Goal: Task Accomplishment & Management: Use online tool/utility

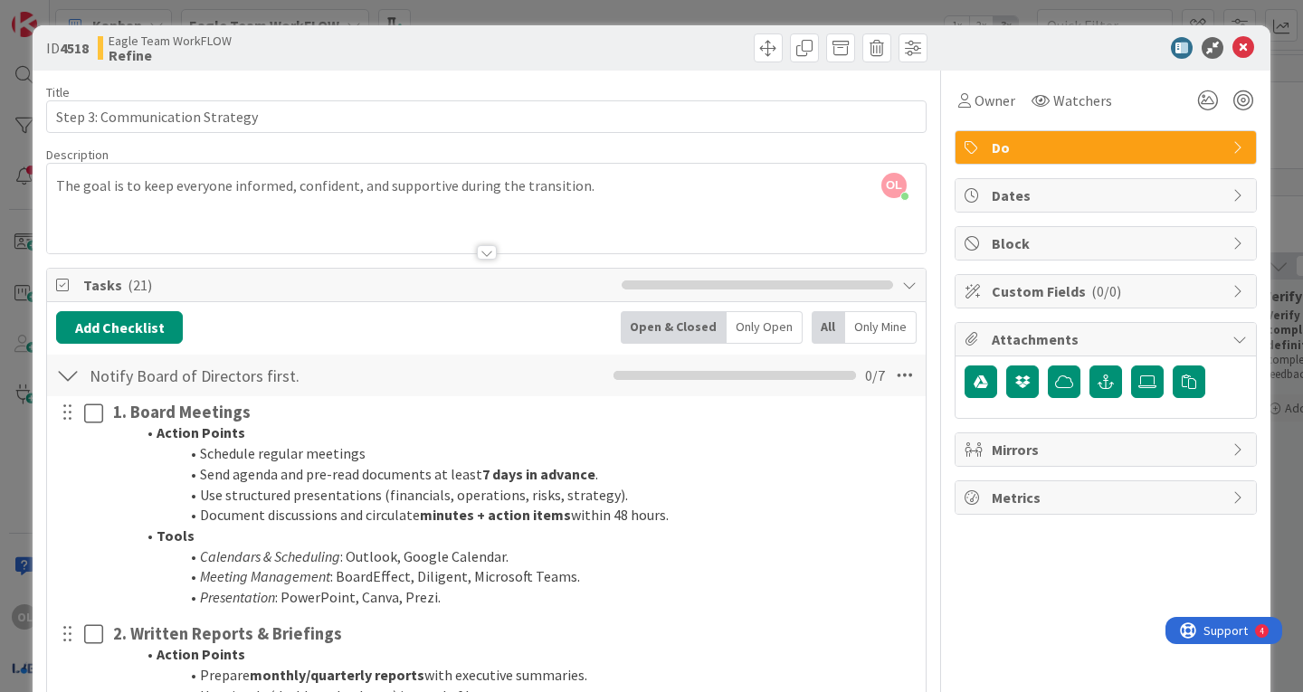
scroll to position [4727, 0]
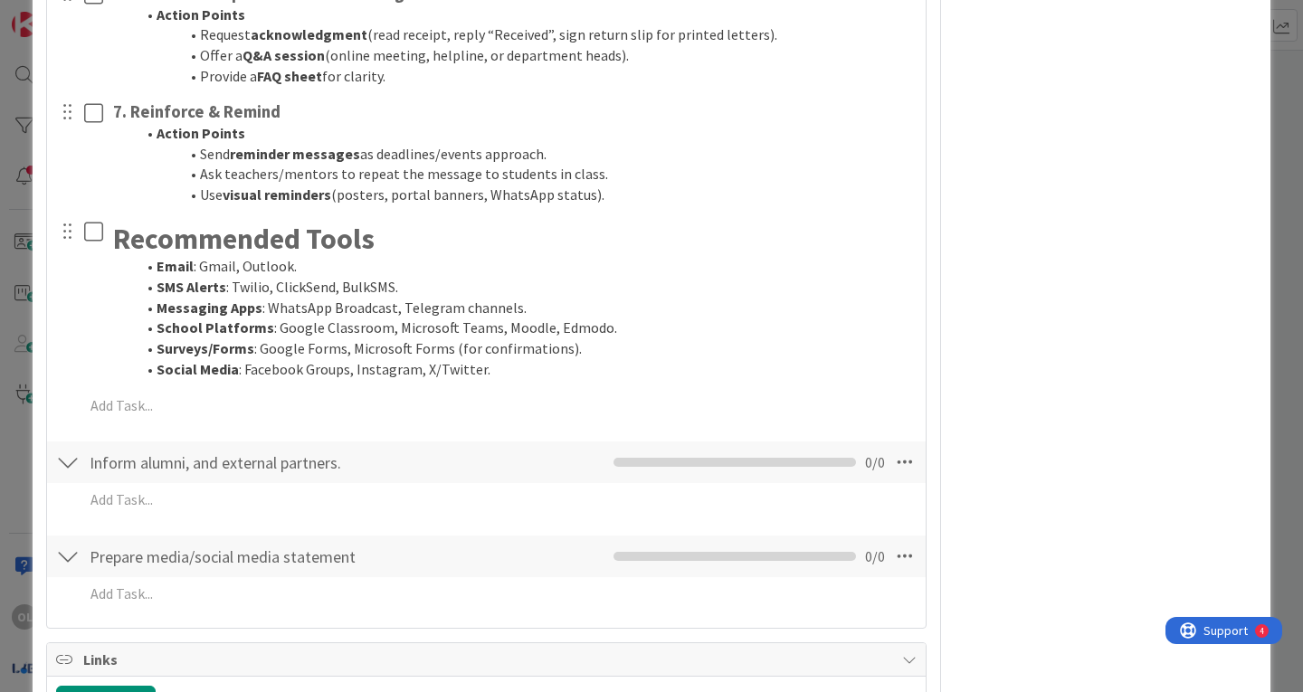
click at [67, 457] on div at bounding box center [68, 462] width 24 height 33
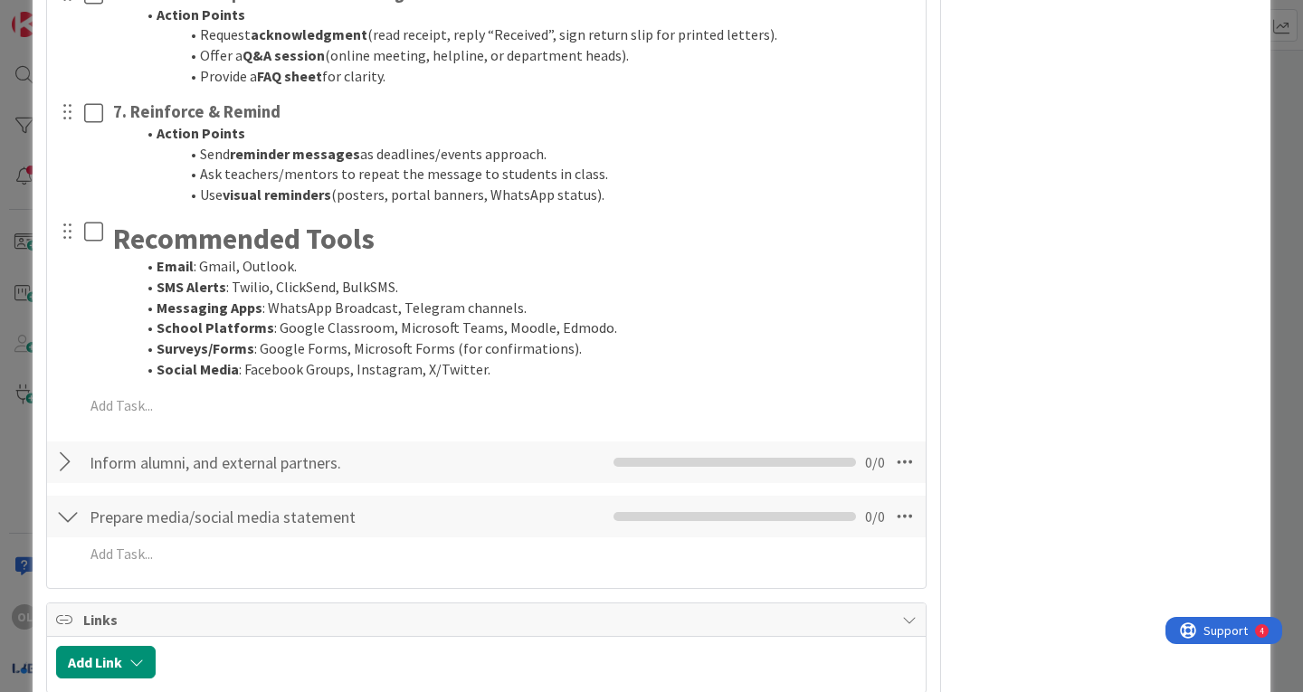
click at [54, 456] on div "Inform alumni, and external partners. Checklist Name 37 / 64 Inform alumni, and…" at bounding box center [486, 462] width 878 height 42
click at [63, 456] on div at bounding box center [68, 462] width 24 height 33
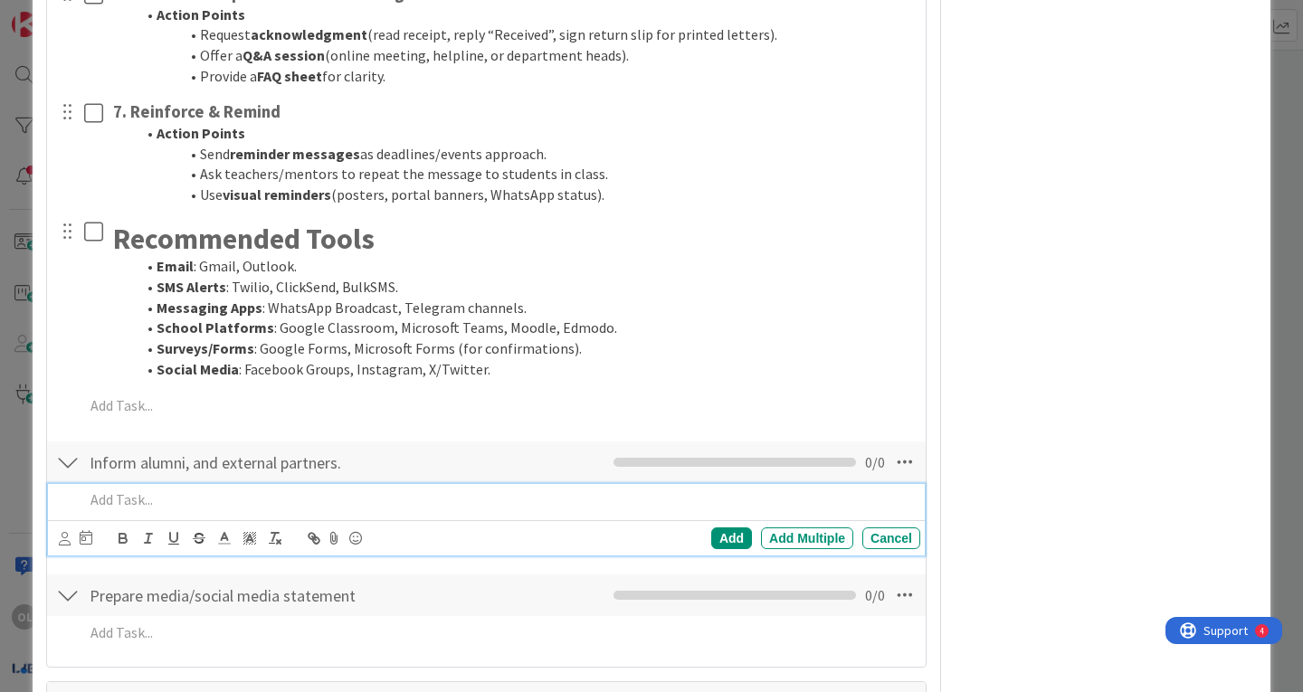
click at [143, 501] on p at bounding box center [498, 499] width 829 height 21
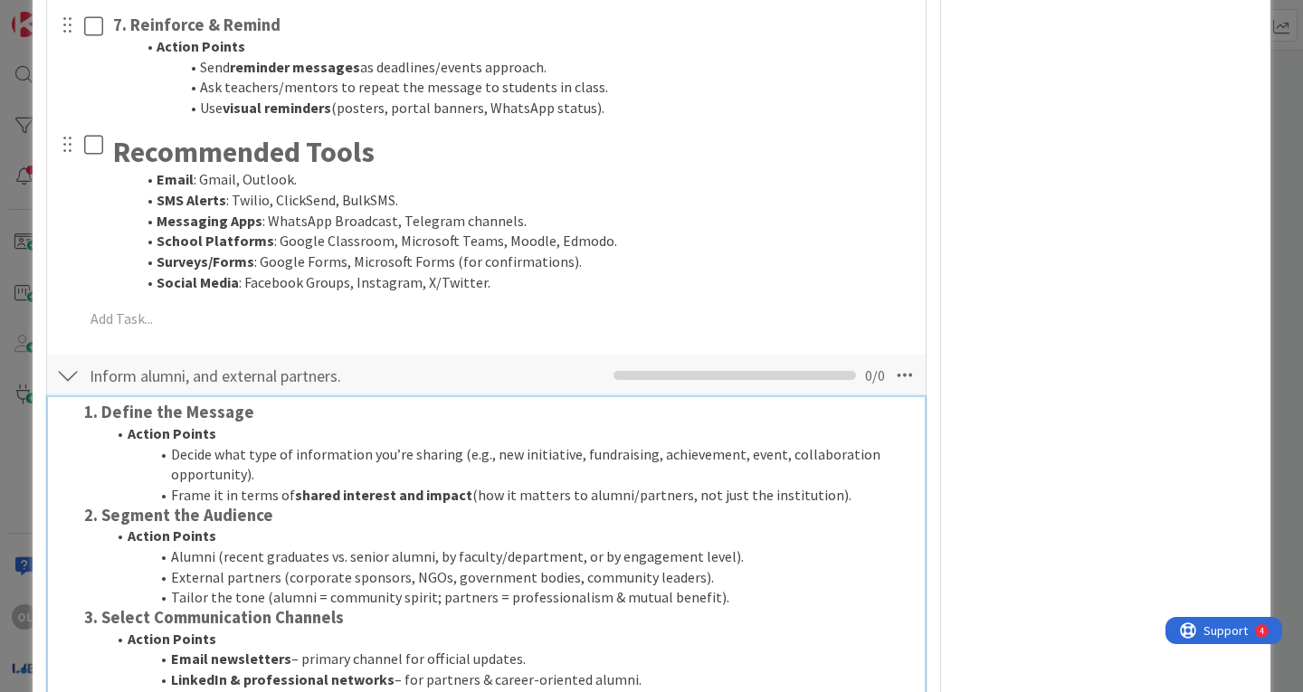
scroll to position [4765, 0]
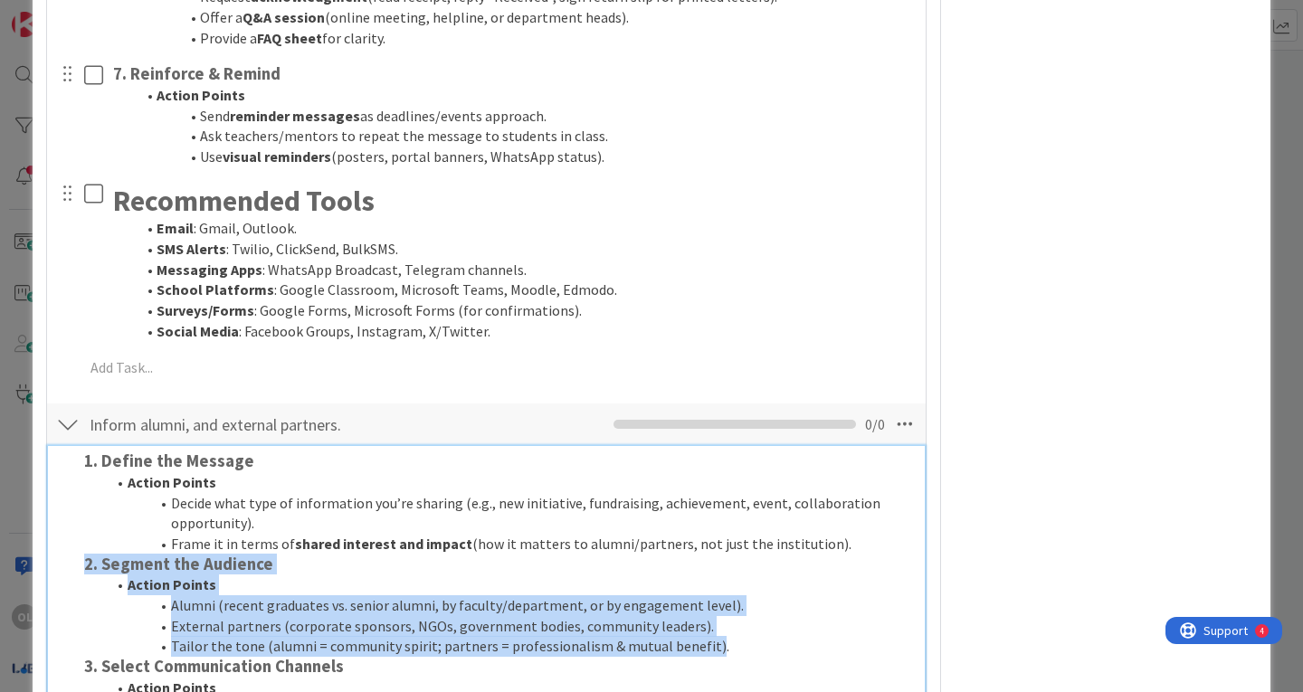
drag, startPoint x: 86, startPoint y: 564, endPoint x: 700, endPoint y: 645, distance: 619.5
copy div "2. Segment the Audience Action Points Alumni (recent graduates vs. senior alumn…"
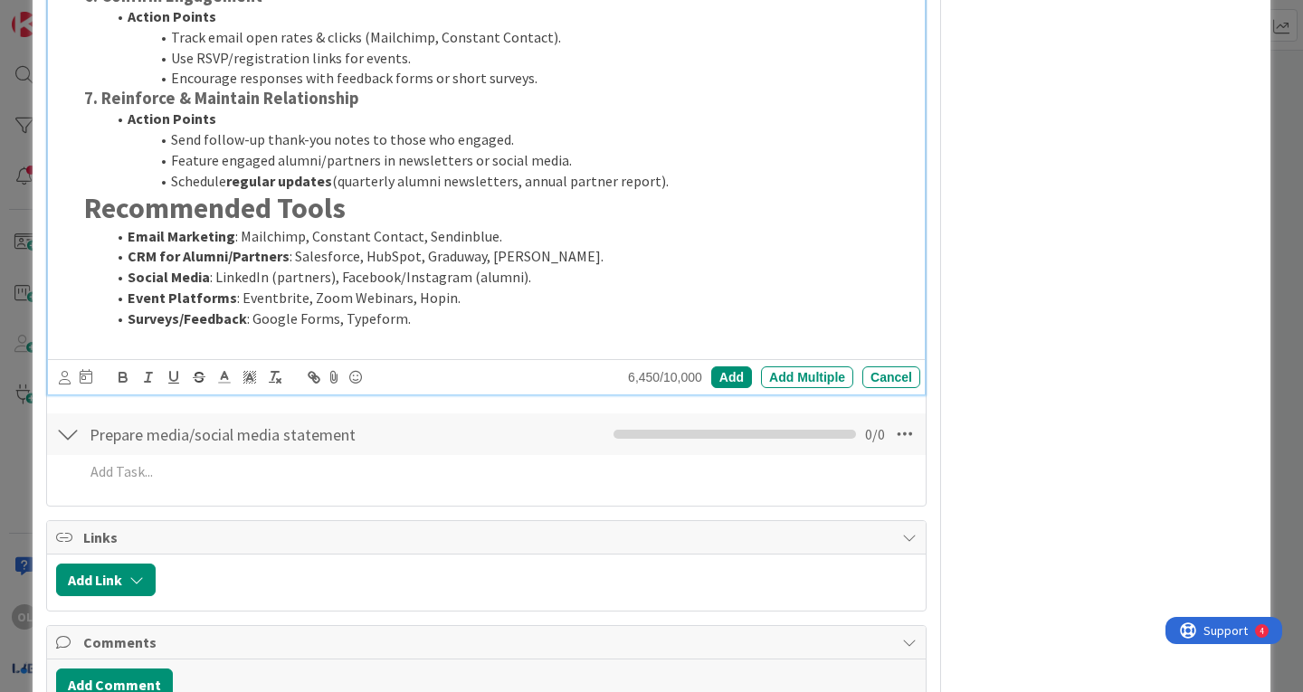
scroll to position [5848, 0]
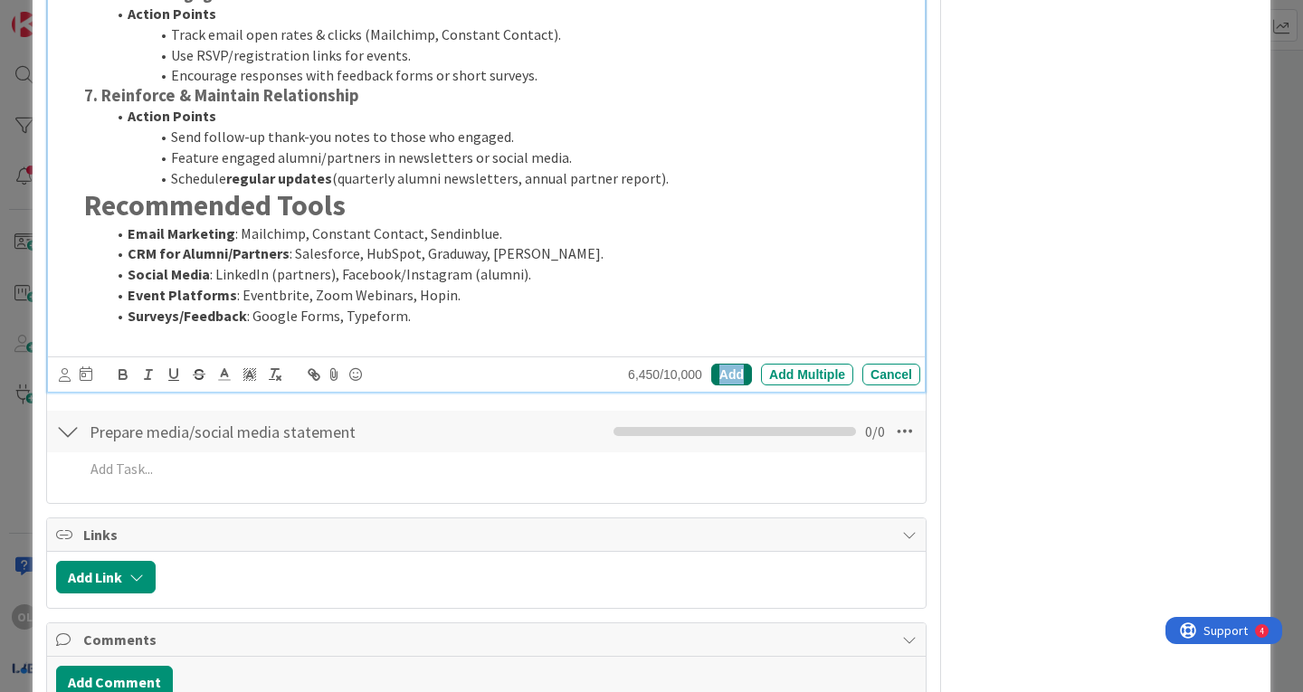
click at [729, 372] on div "Add" at bounding box center [731, 375] width 41 height 22
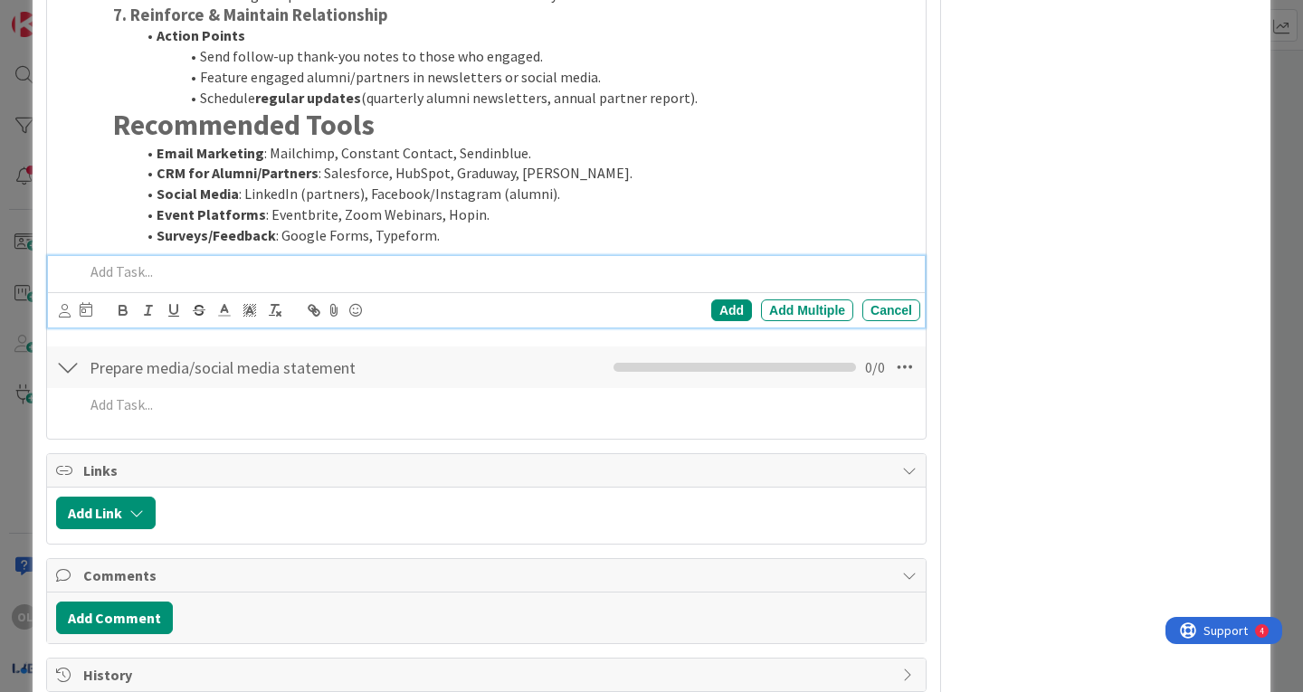
scroll to position [5968, 0]
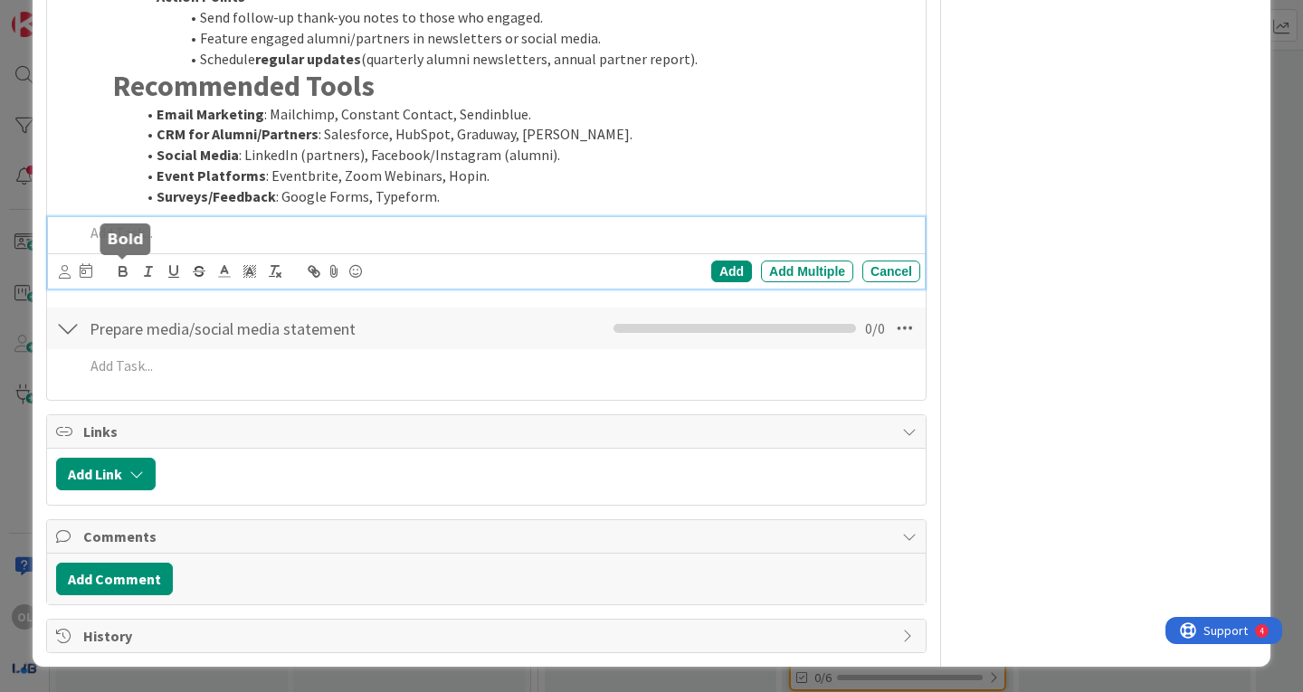
click at [110, 272] on div "Add Add Multiple Cancel" at bounding box center [486, 252] width 877 height 71
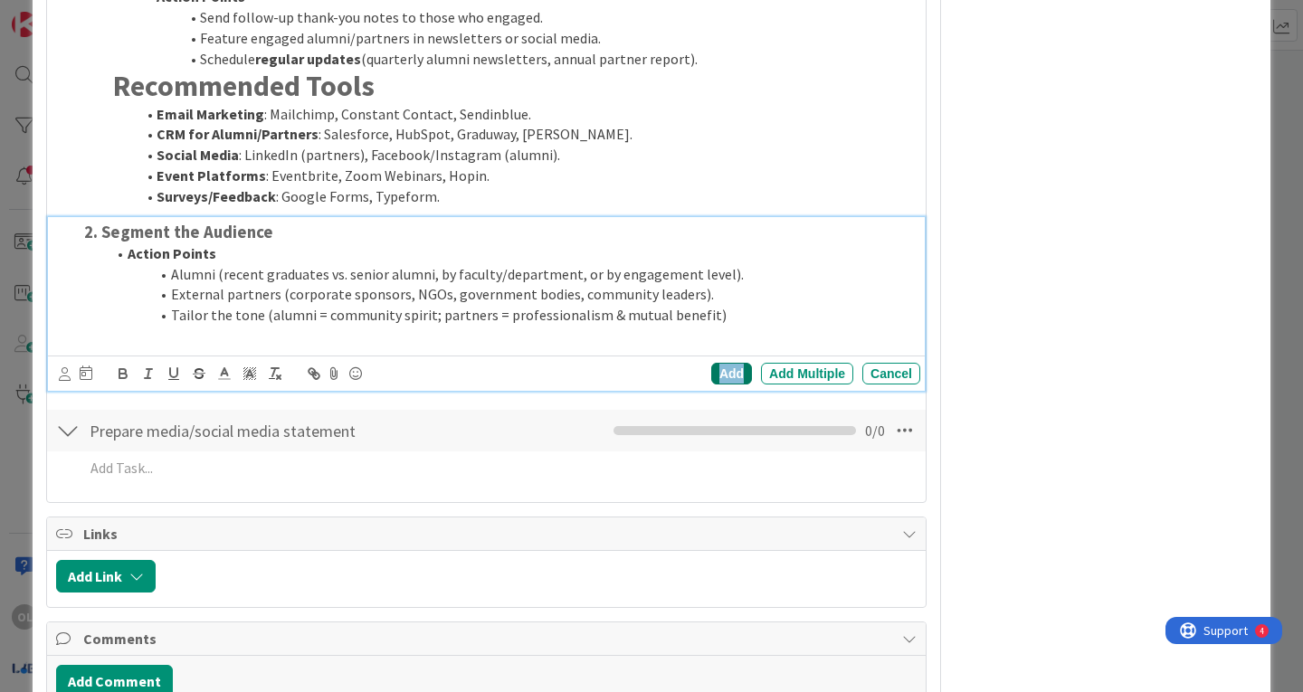
click at [723, 372] on div "Add" at bounding box center [731, 374] width 41 height 22
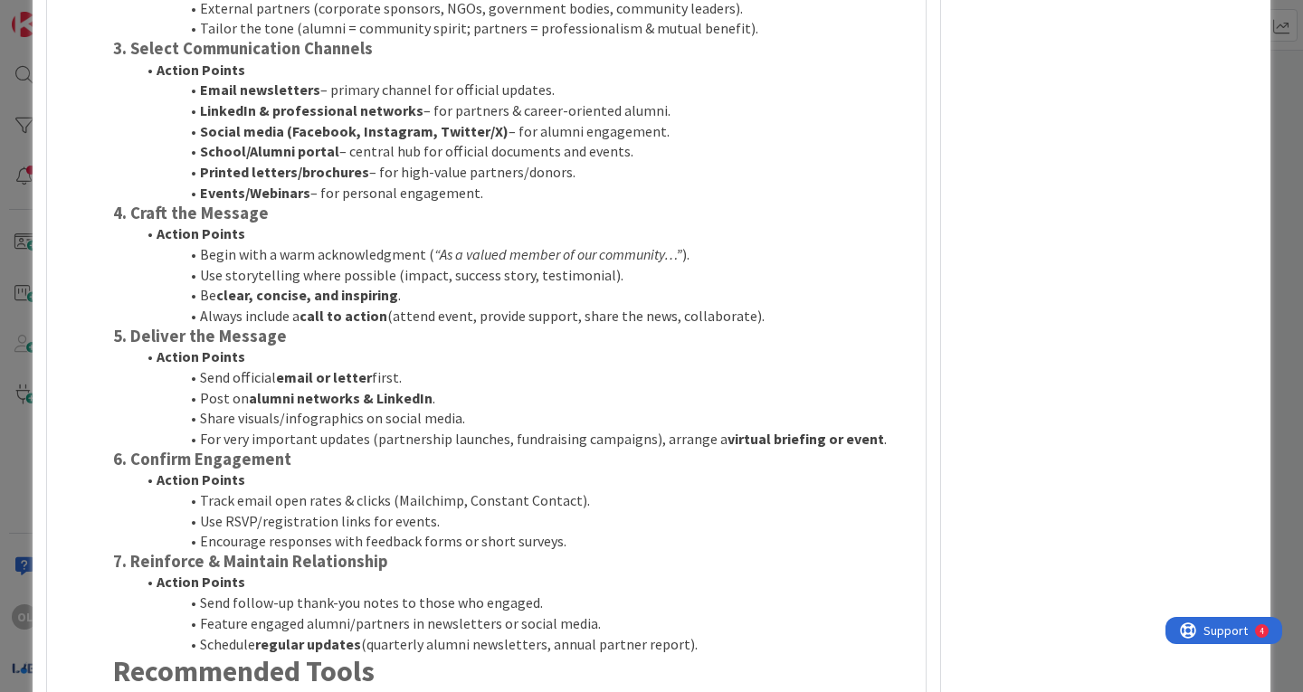
scroll to position [5382, 0]
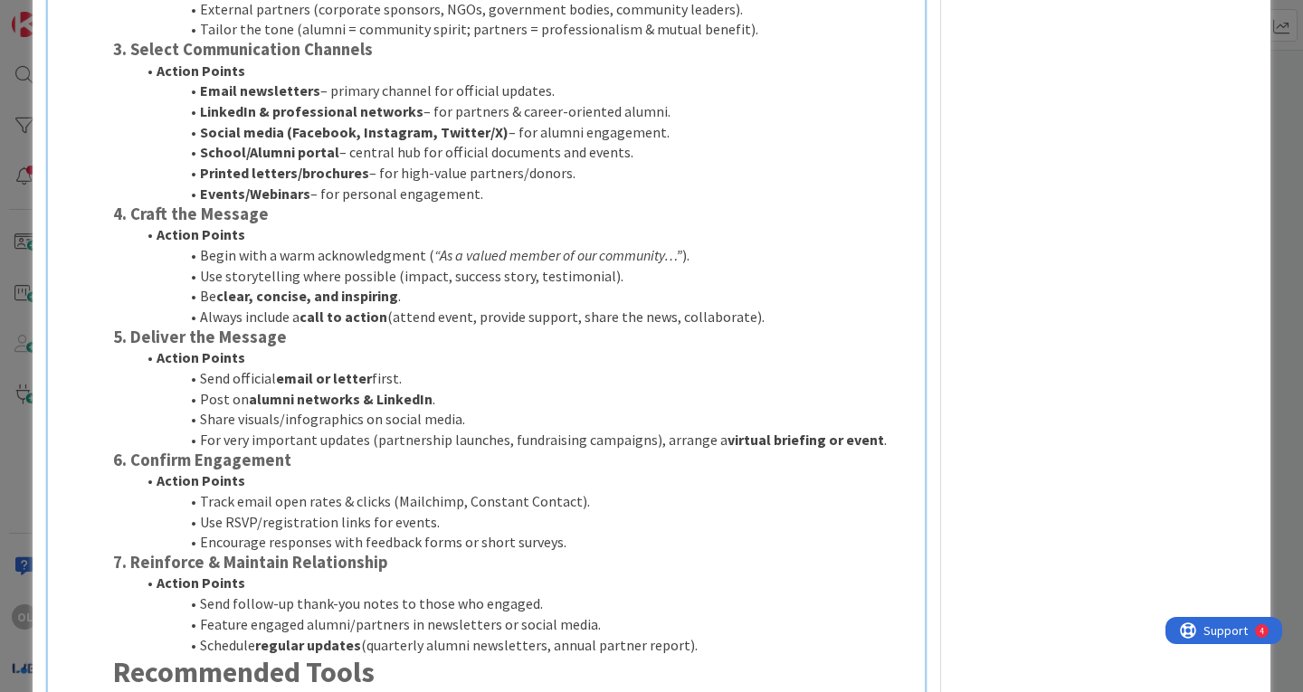
drag, startPoint x: 113, startPoint y: 44, endPoint x: 611, endPoint y: 194, distance: 519.7
click at [611, 194] on div "1. Define the Message Action Points Decide what type of information you’re shar…" at bounding box center [513, 313] width 814 height 969
copy div "3. Select Communication Channels Action Points Email newsletters – primary chan…"
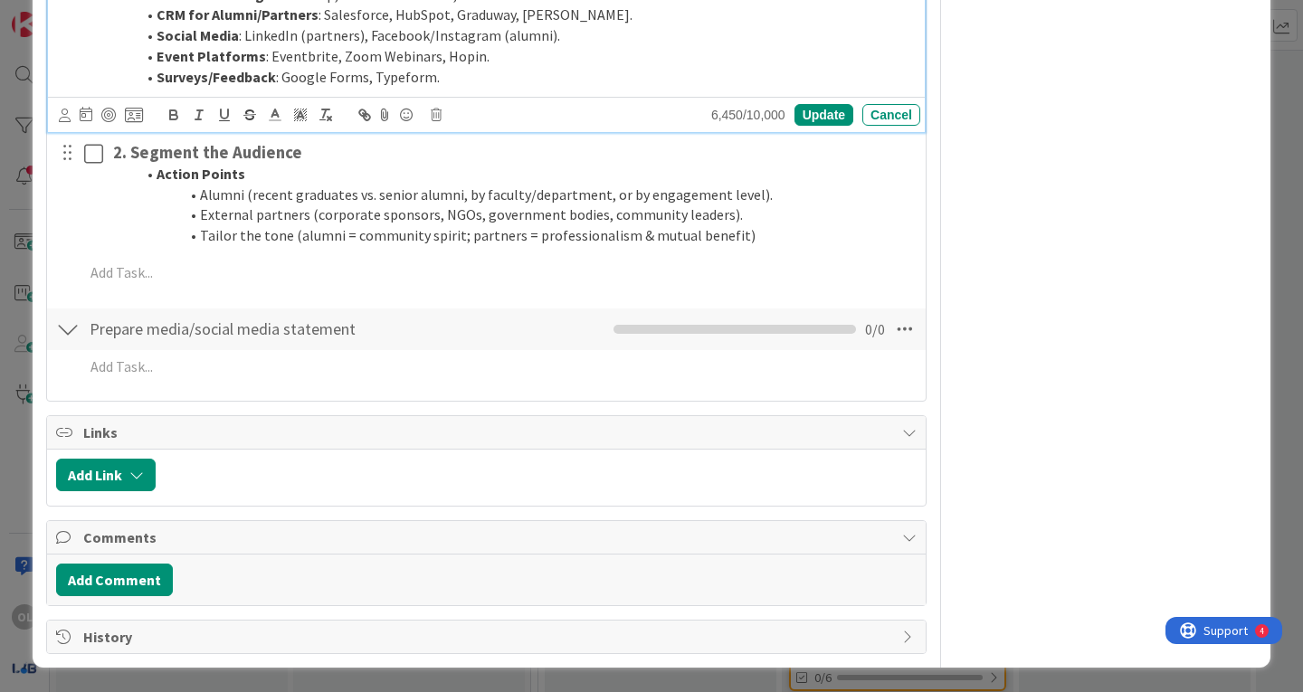
scroll to position [6088, 0]
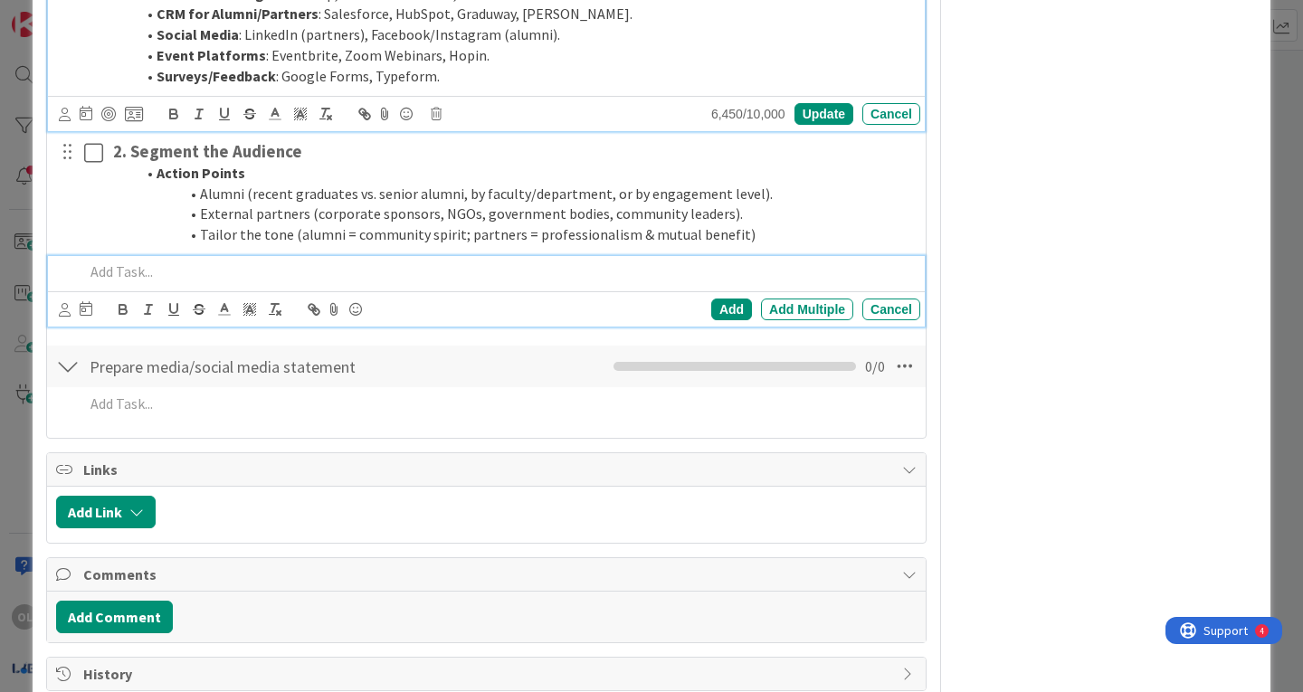
click at [675, 275] on p at bounding box center [498, 271] width 829 height 21
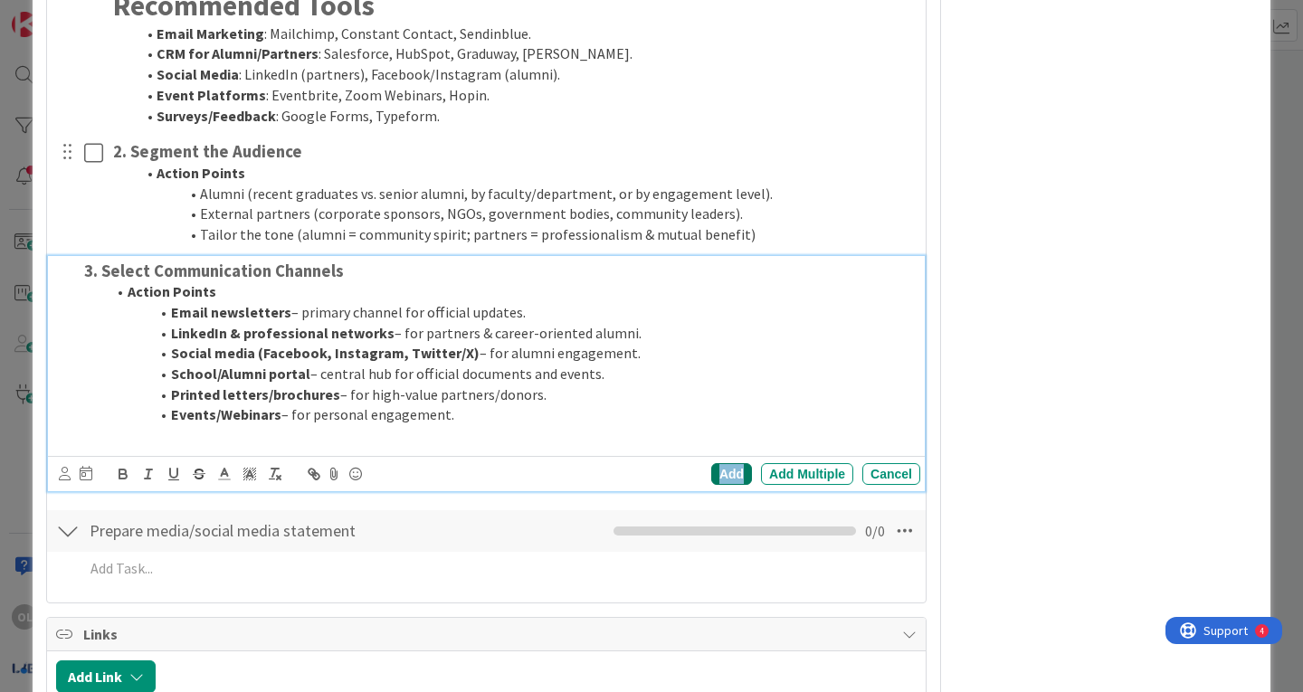
click at [713, 465] on div "Add" at bounding box center [731, 474] width 41 height 22
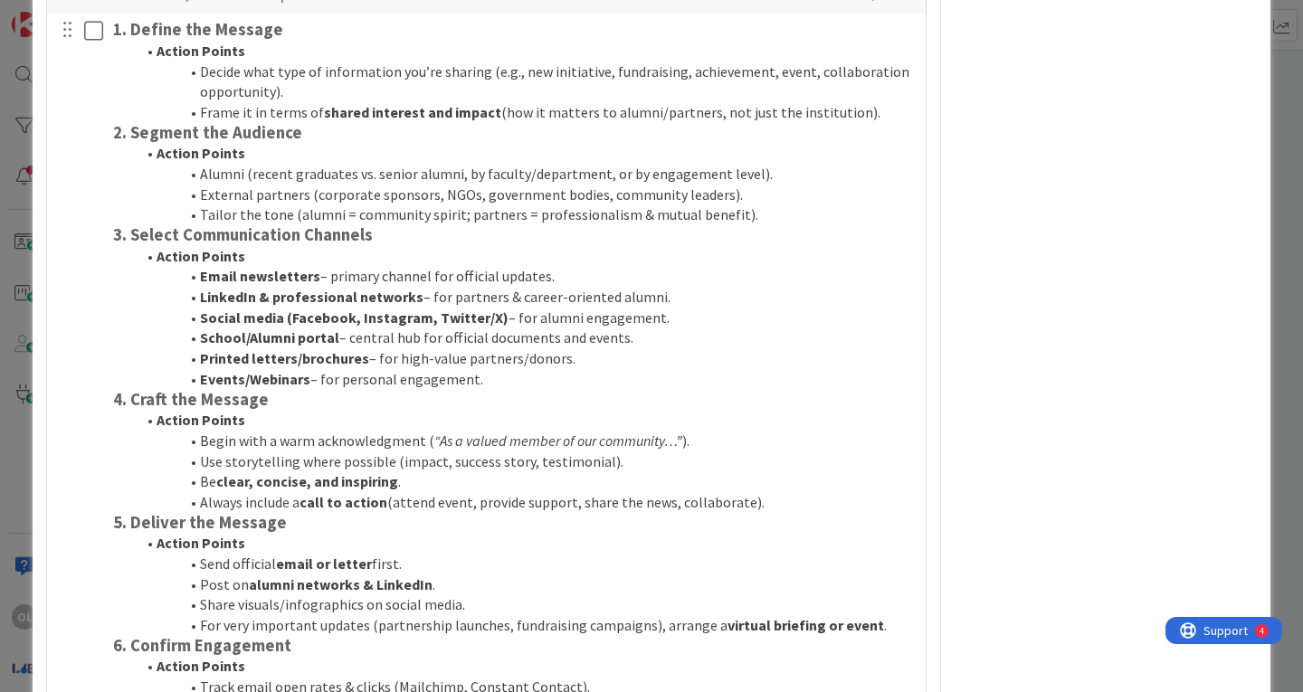
scroll to position [5183, 0]
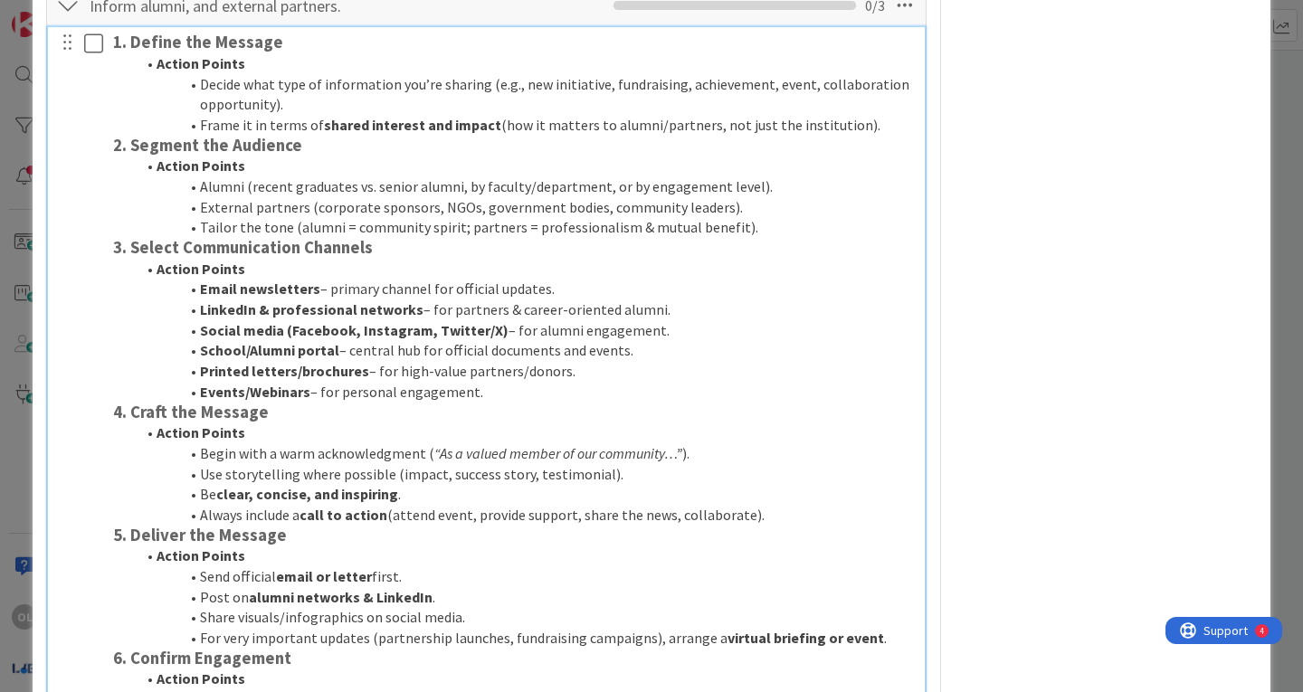
drag, startPoint x: 114, startPoint y: 409, endPoint x: 761, endPoint y: 521, distance: 656.5
click at [761, 521] on div "1. Define the Message Action Points Decide what type of information you’re shar…" at bounding box center [513, 511] width 814 height 969
copy div "4. Craft the Message Action Points Begin with a warm acknowledgment ( “As a val…"
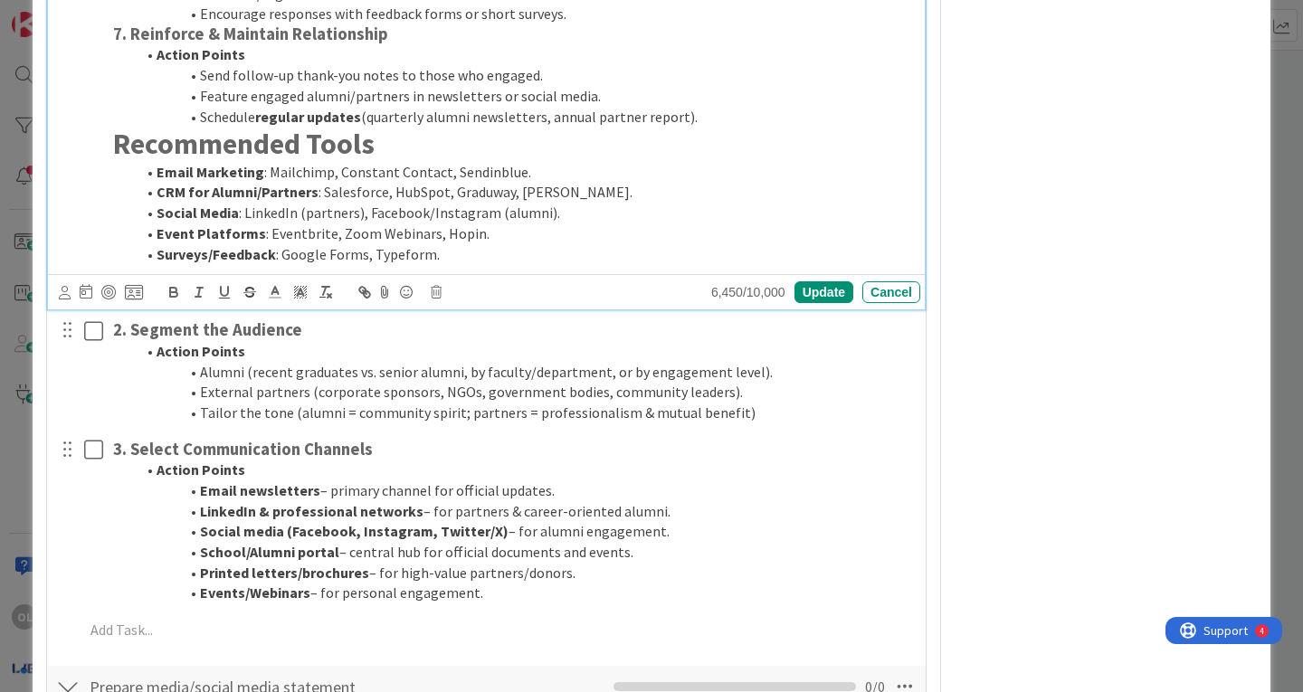
scroll to position [6075, 0]
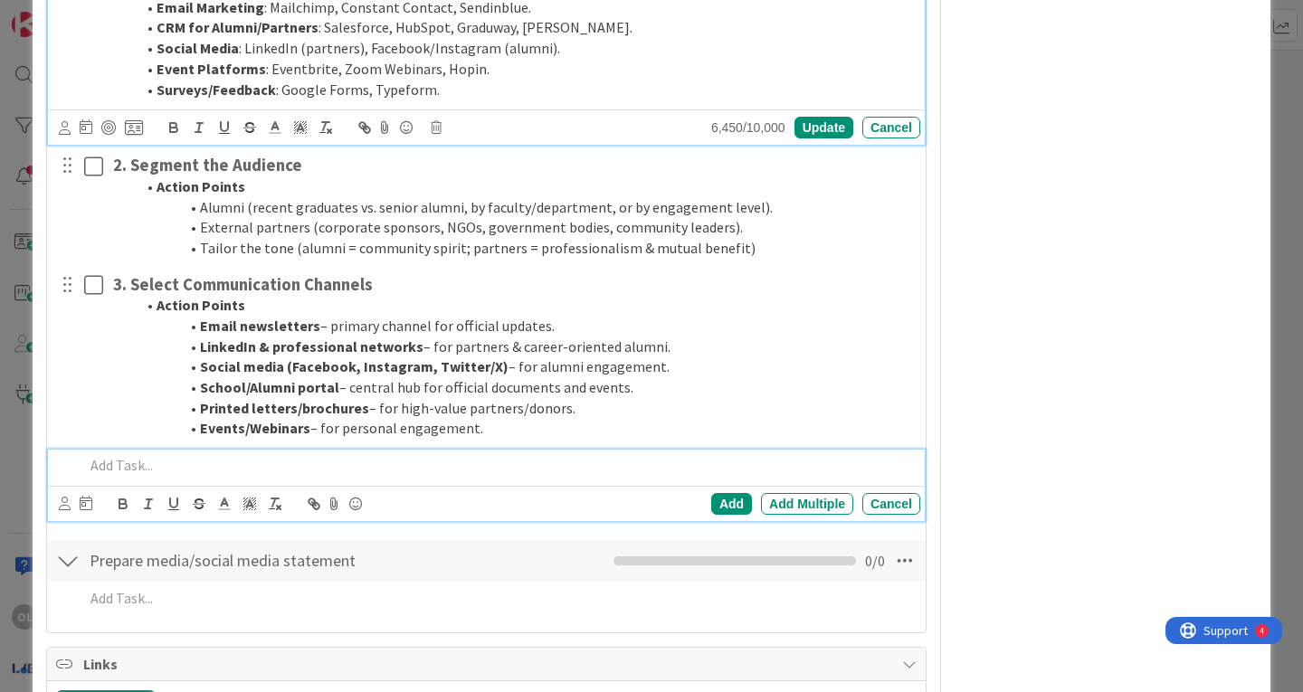
click at [182, 467] on p at bounding box center [498, 465] width 829 height 21
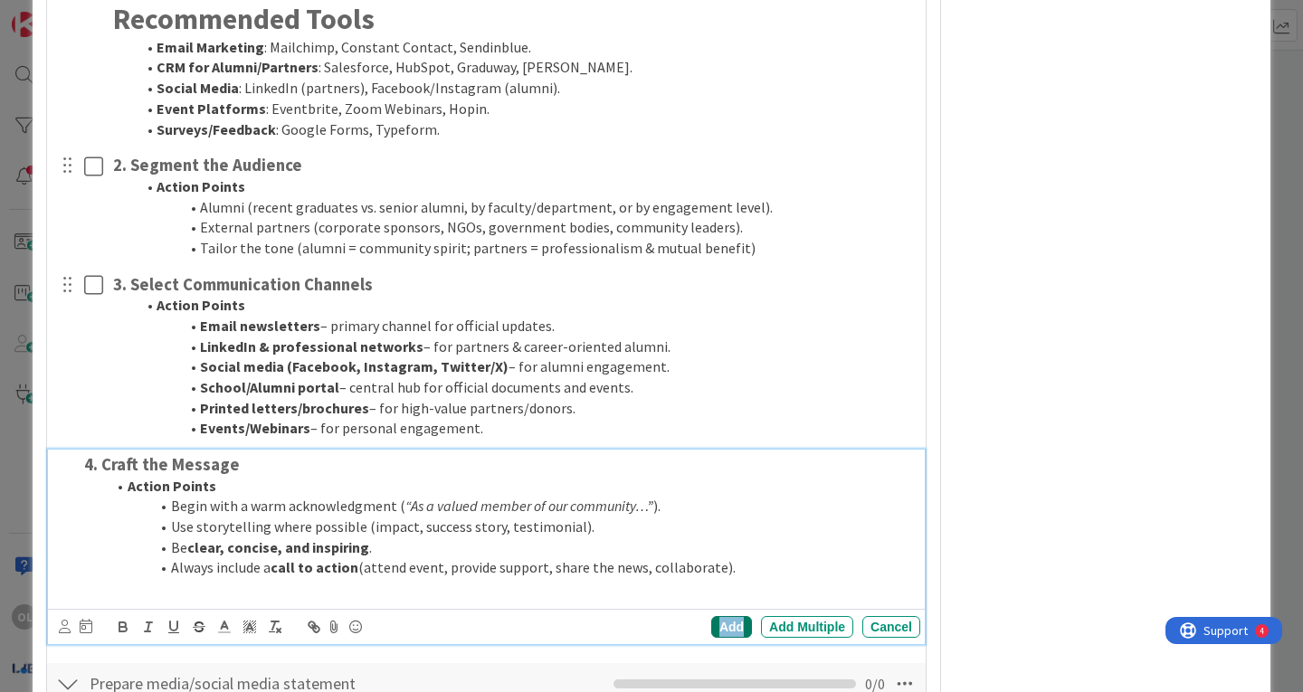
click at [711, 626] on div "Add" at bounding box center [731, 627] width 41 height 22
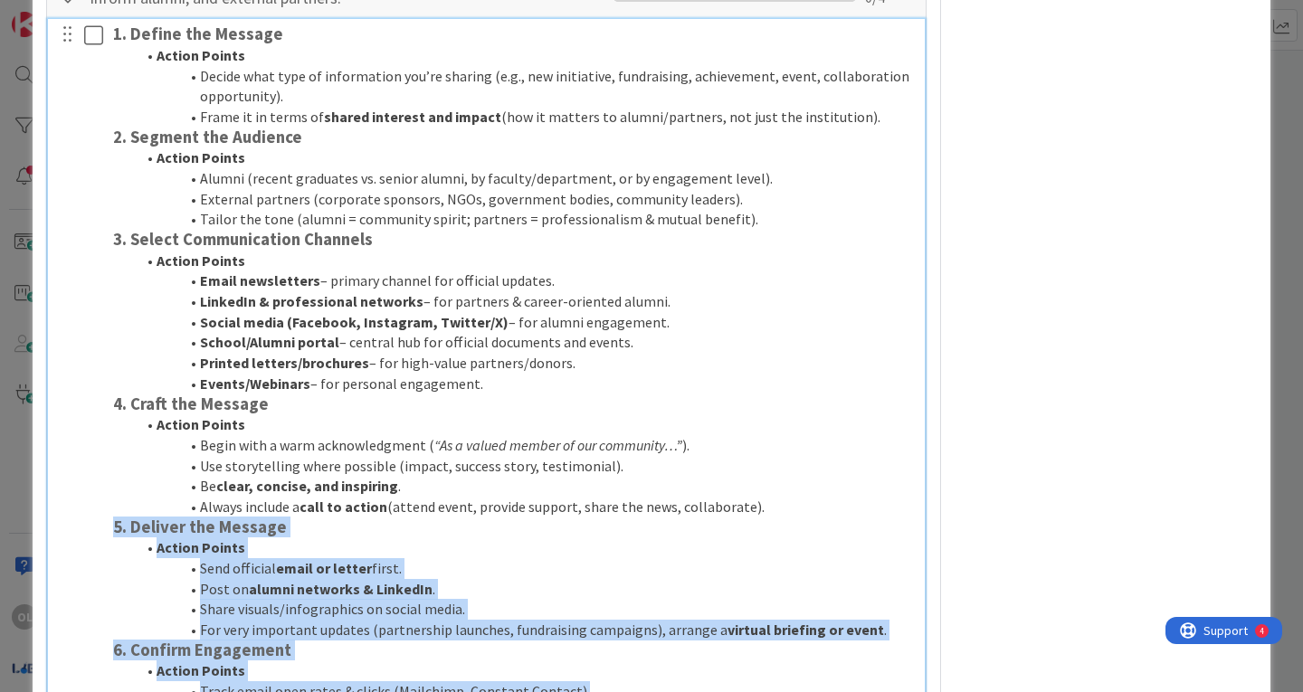
scroll to position [5214, 0]
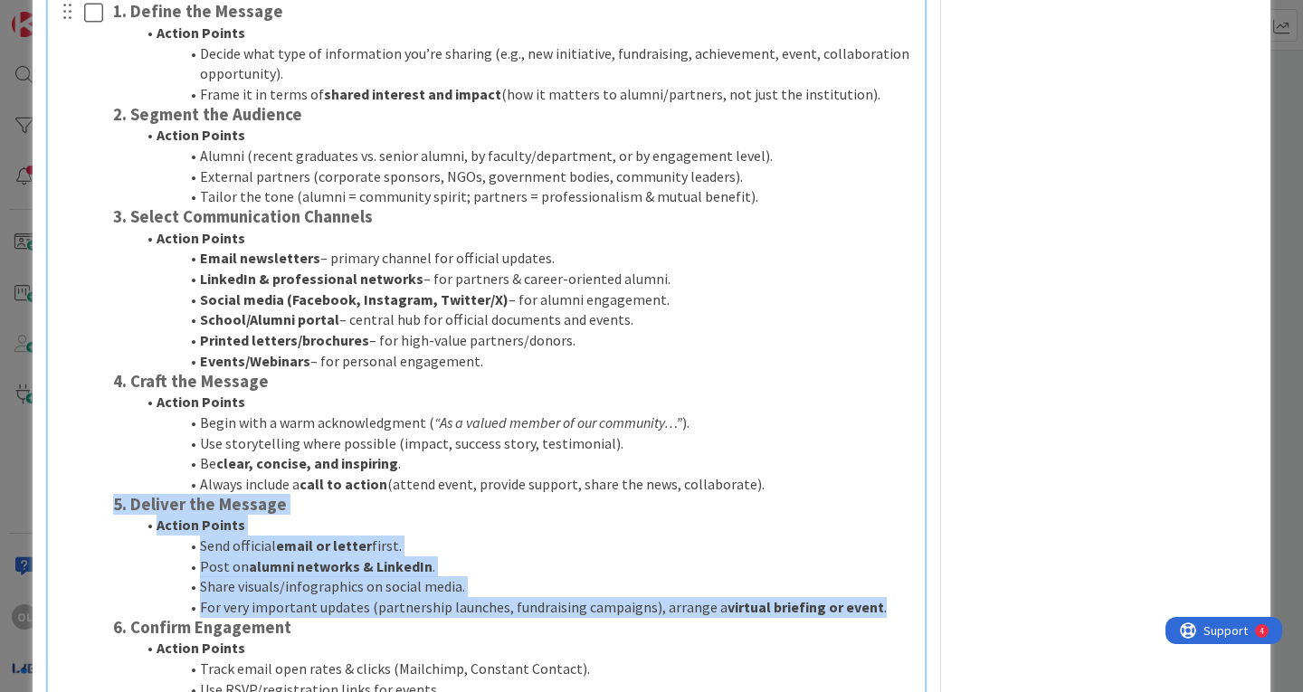
drag, startPoint x: 110, startPoint y: 522, endPoint x: 887, endPoint y: 611, distance: 781.2
click at [887, 611] on div "1. Define the Message Action Points Decide what type of information you’re shar…" at bounding box center [513, 480] width 814 height 969
copy div "5. Deliver the Message Action Points Send official email or letter first. Post …"
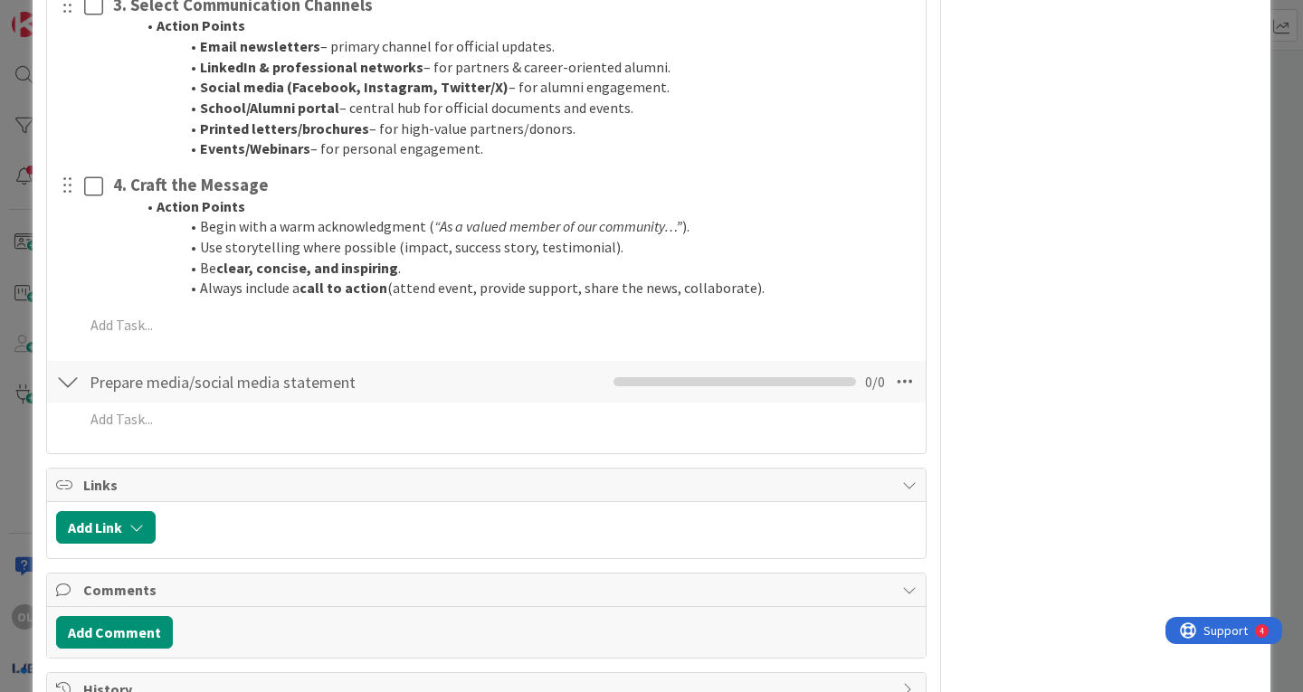
scroll to position [6355, 0]
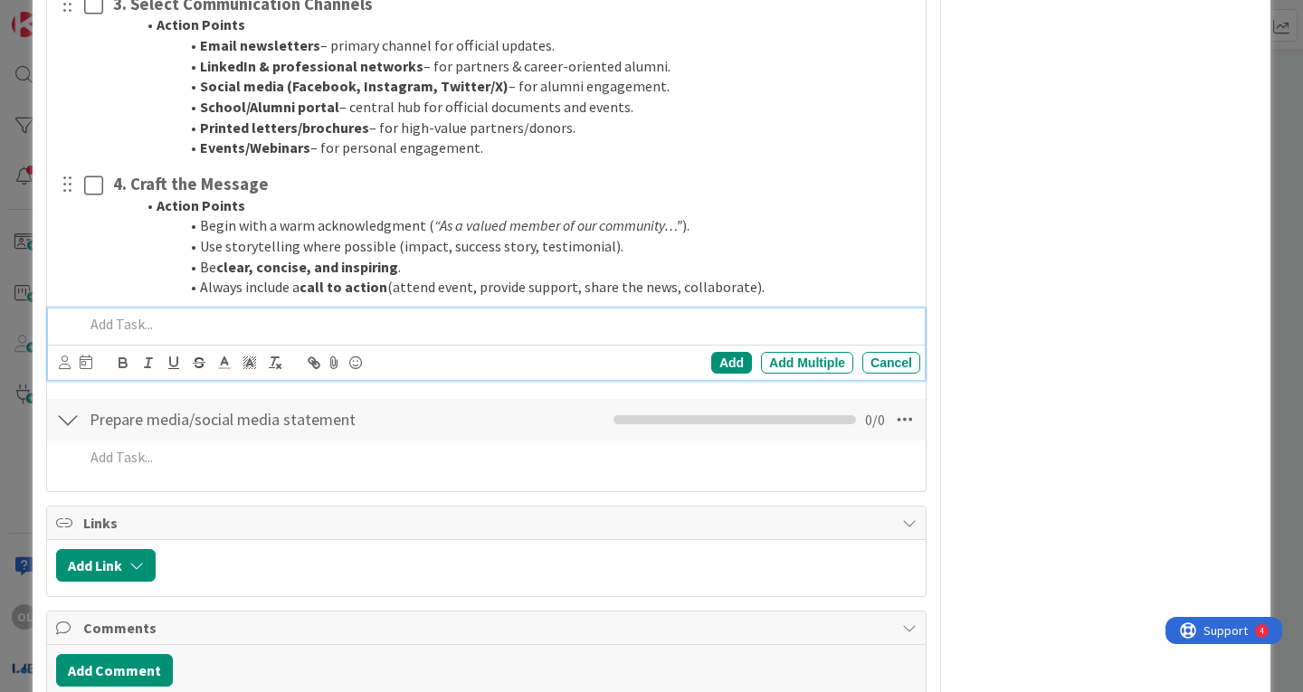
click at [138, 321] on p at bounding box center [498, 324] width 829 height 21
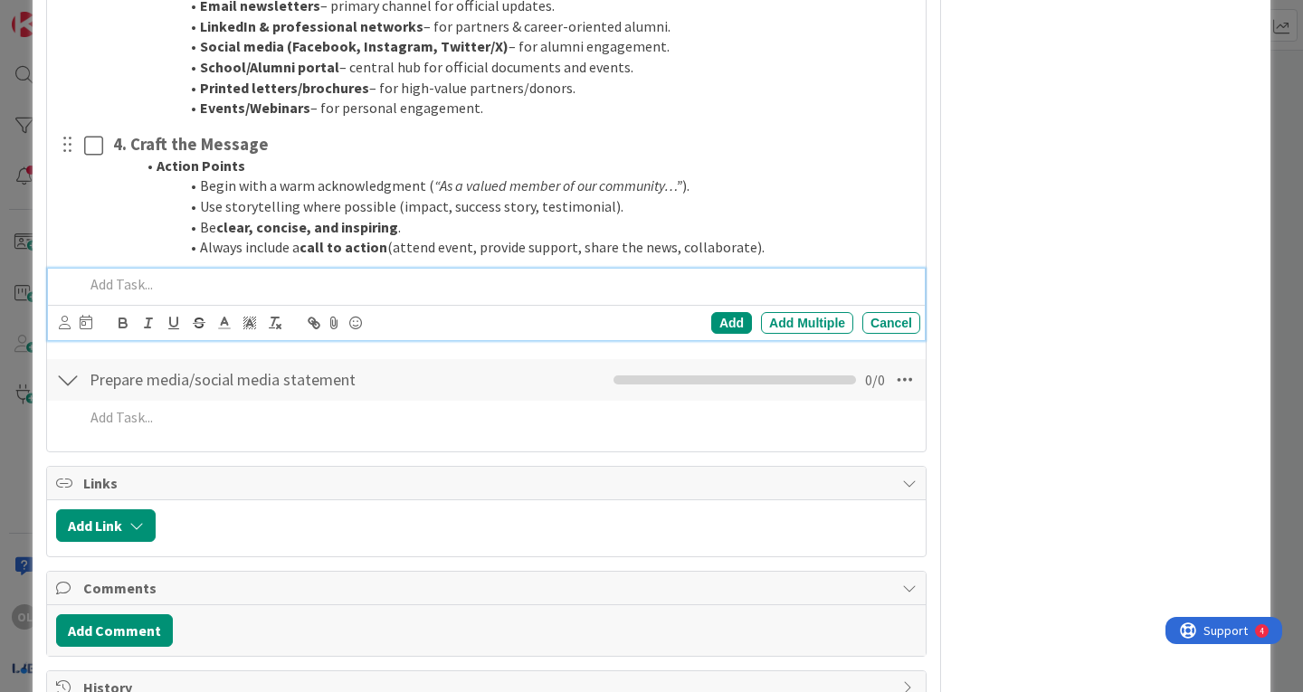
scroll to position [6315, 0]
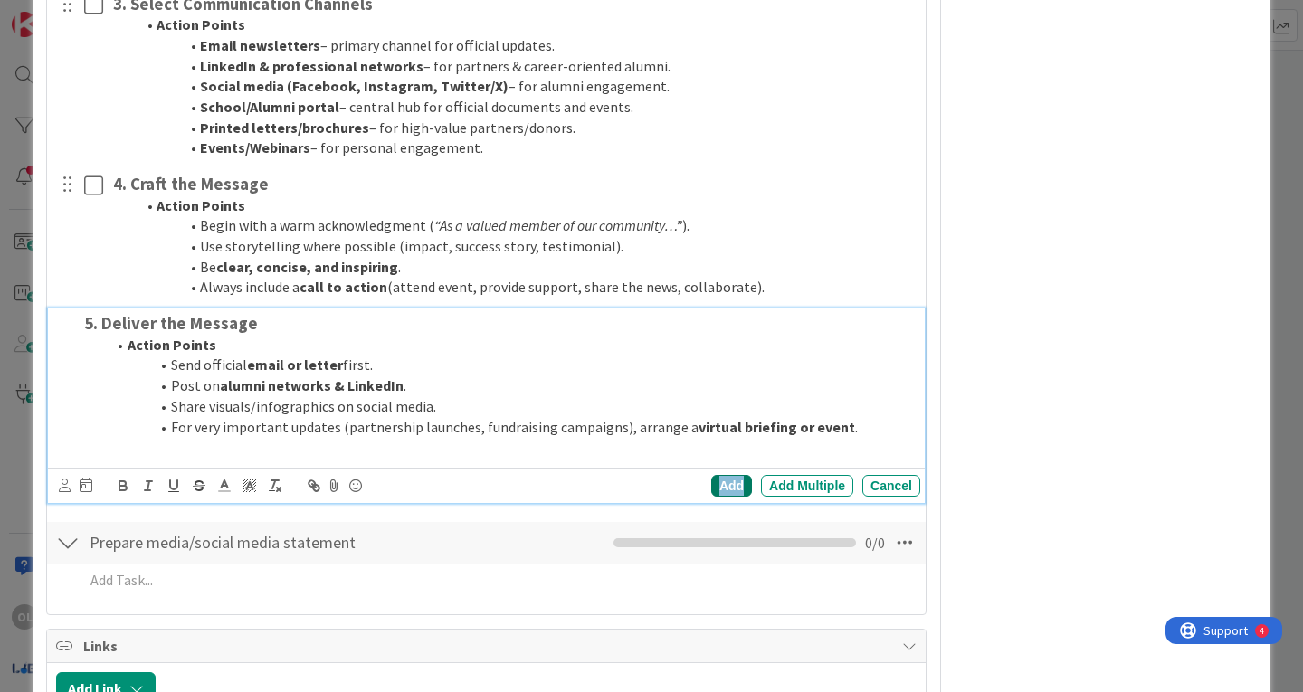
click at [711, 479] on div "Add" at bounding box center [731, 486] width 41 height 22
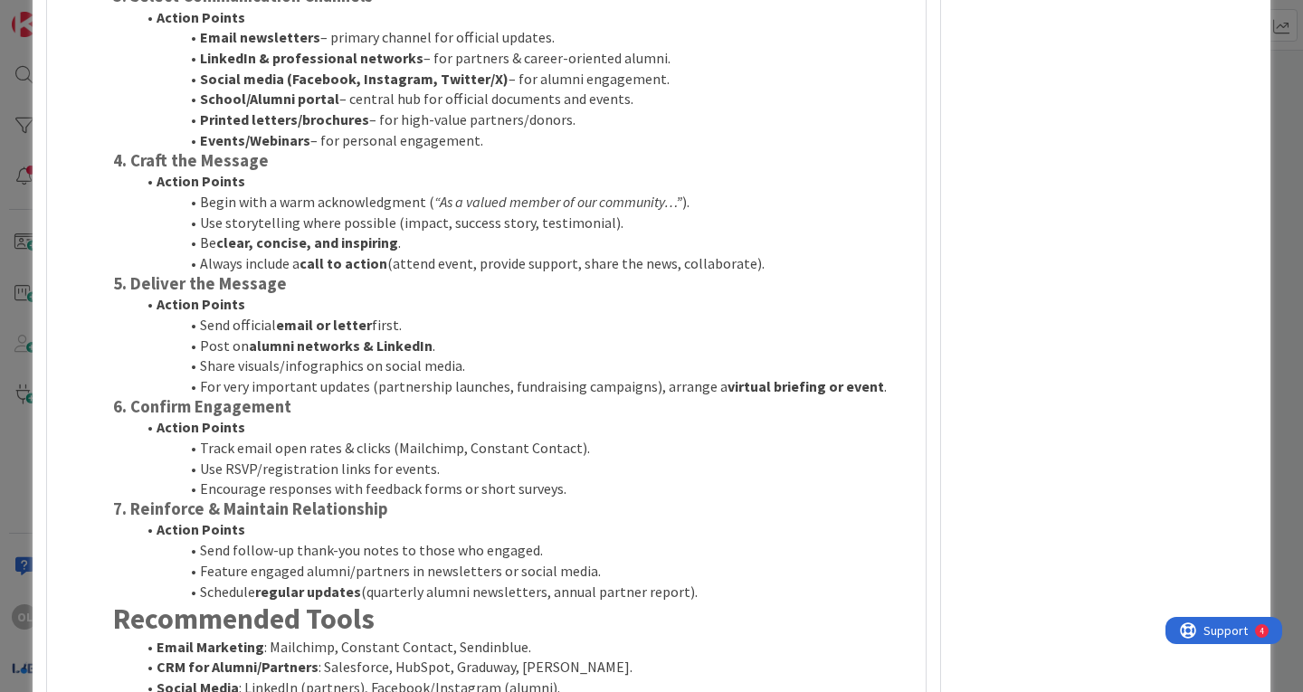
scroll to position [5424, 0]
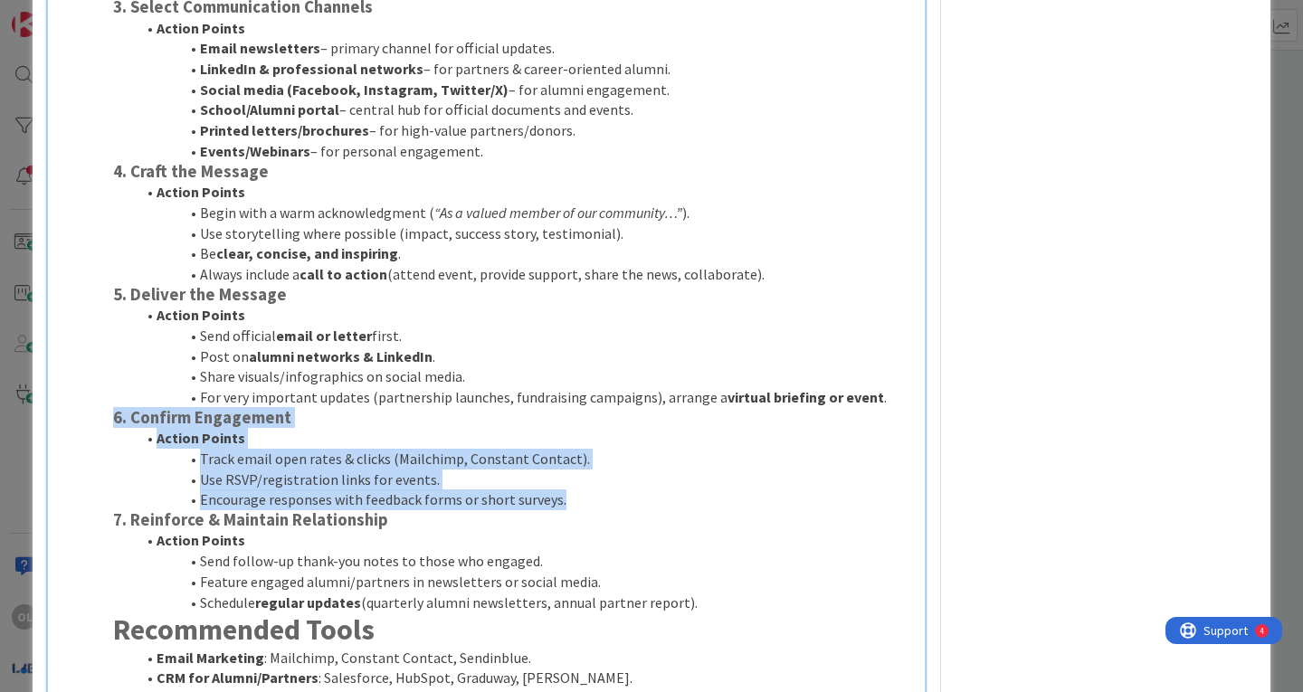
drag, startPoint x: 117, startPoint y: 418, endPoint x: 615, endPoint y: 499, distance: 505.1
click at [615, 499] on div "1. Define the Message Action Points Decide what type of information you’re shar…" at bounding box center [513, 271] width 814 height 969
copy div "6. Confirm Engagement Action Points Track email open rates & clicks (Mailchimp,…"
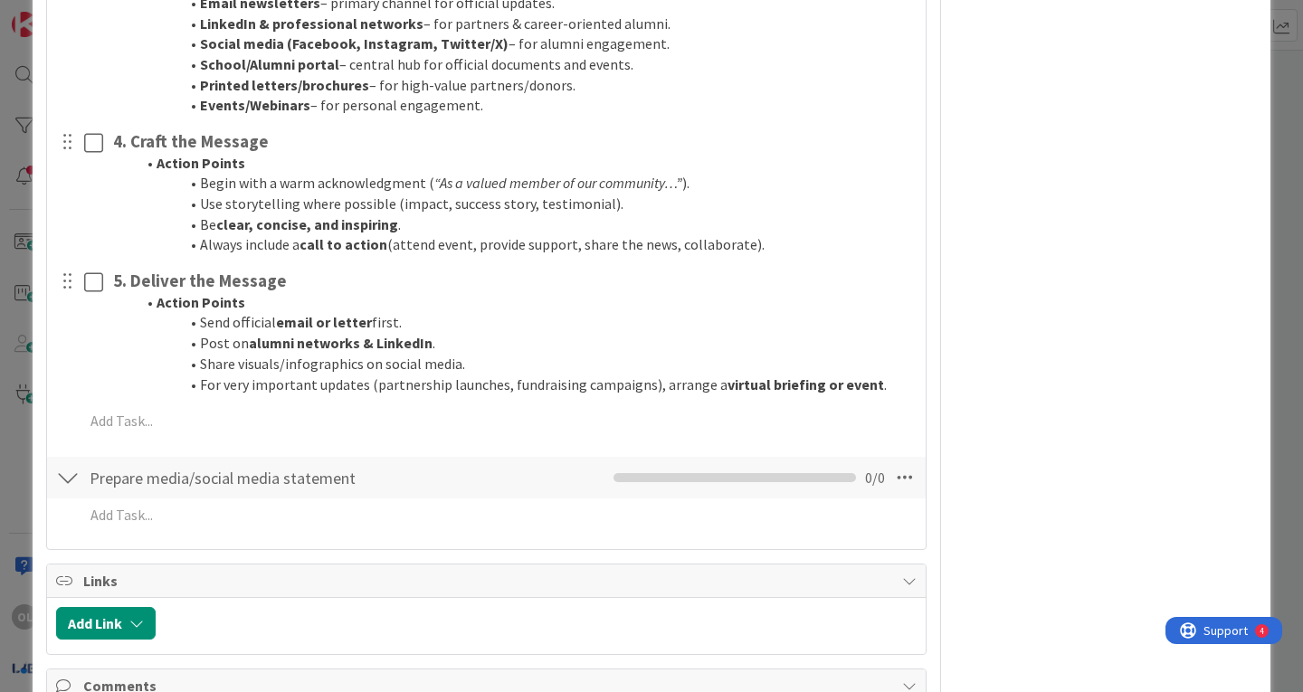
scroll to position [6398, 0]
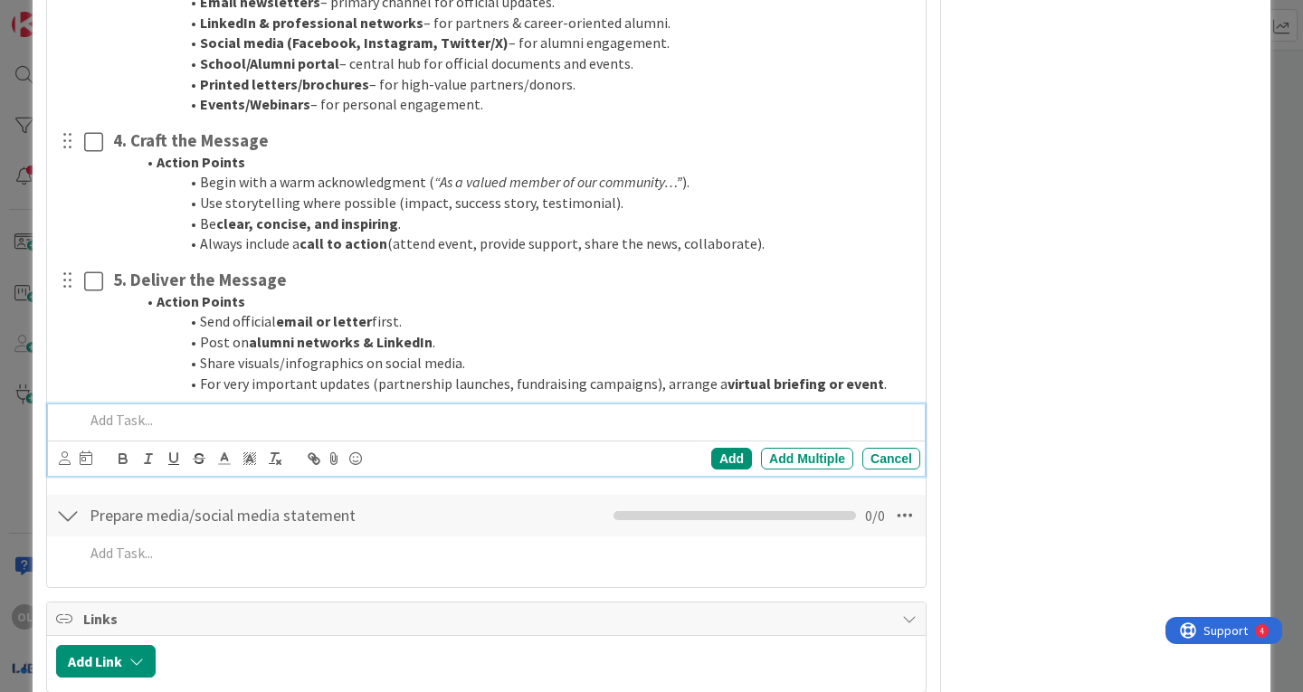
click at [153, 418] on p at bounding box center [498, 420] width 829 height 21
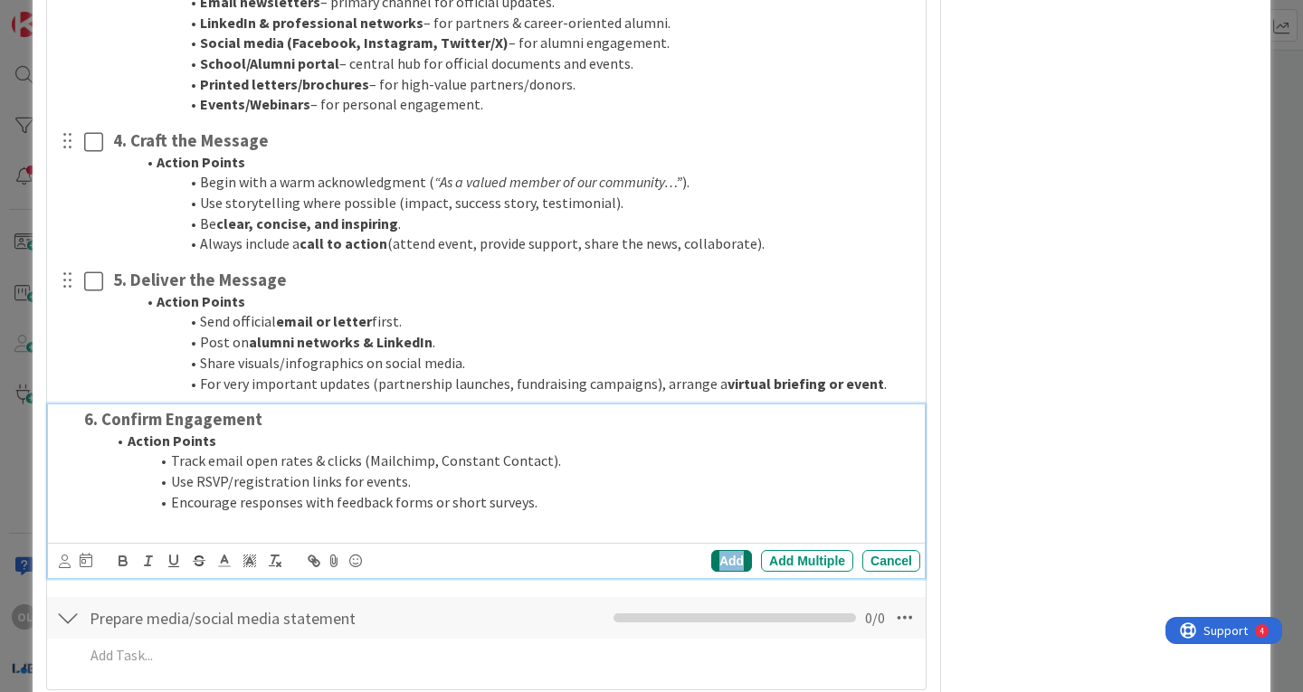
click at [713, 558] on div "Add" at bounding box center [731, 561] width 41 height 22
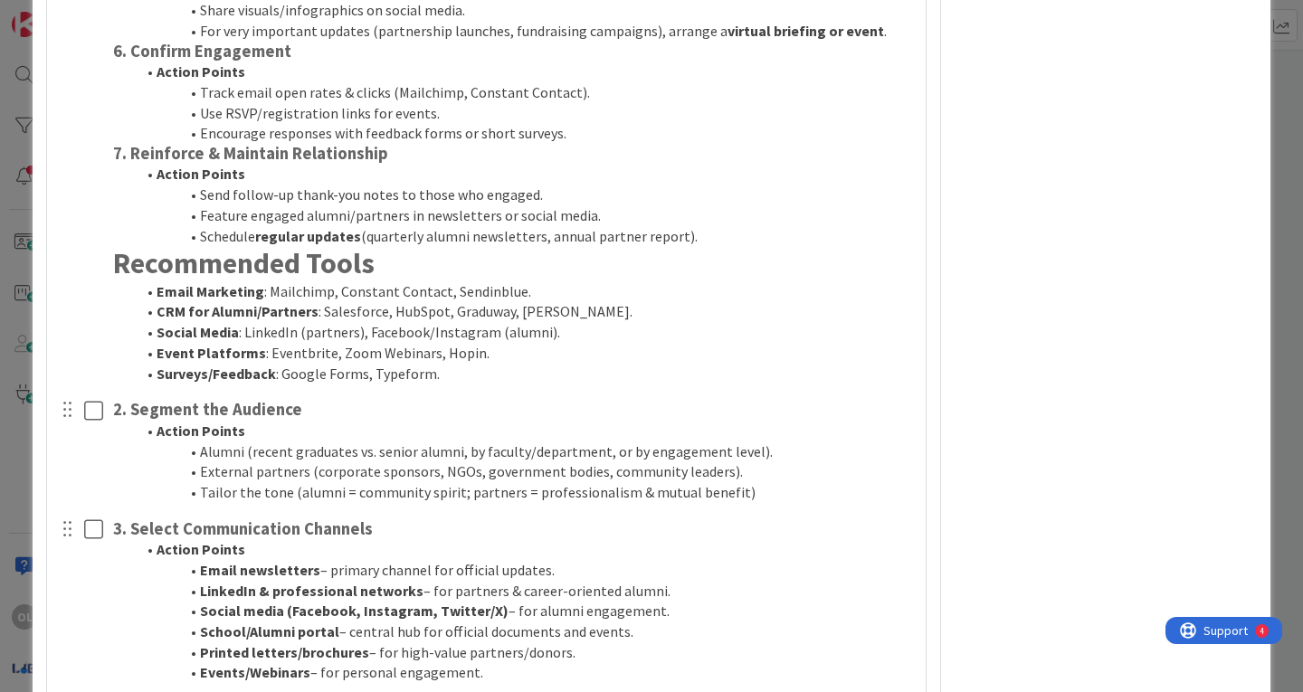
scroll to position [5790, 0]
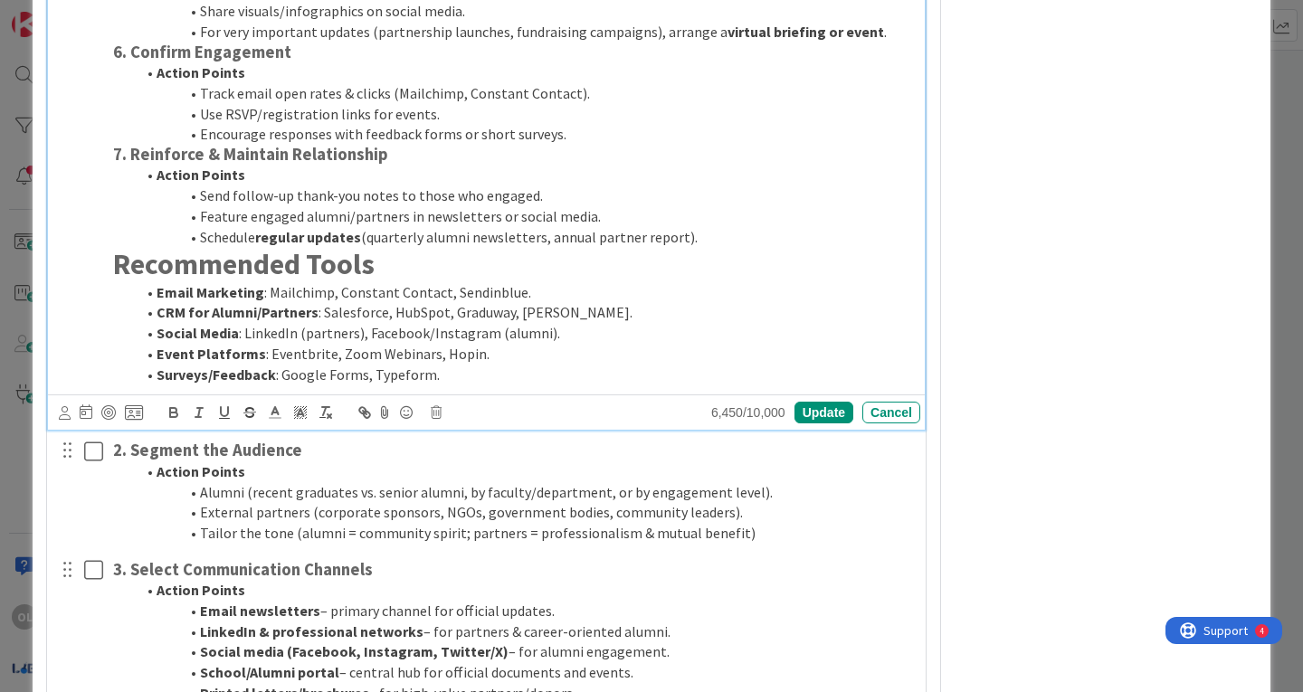
drag, startPoint x: 112, startPoint y: 152, endPoint x: 701, endPoint y: 236, distance: 594.9
copy div "7. Reinforce & Maintain Relationship Action Points Send follow-up thank-you not…"
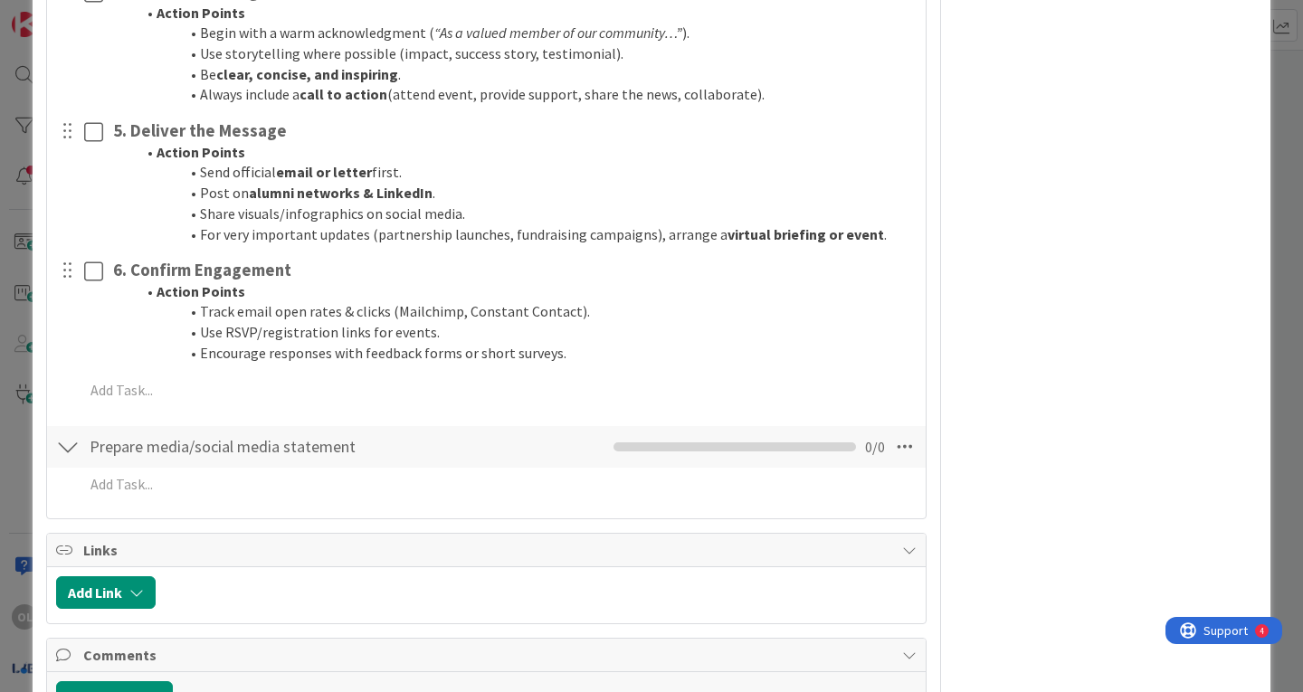
scroll to position [6605, 0]
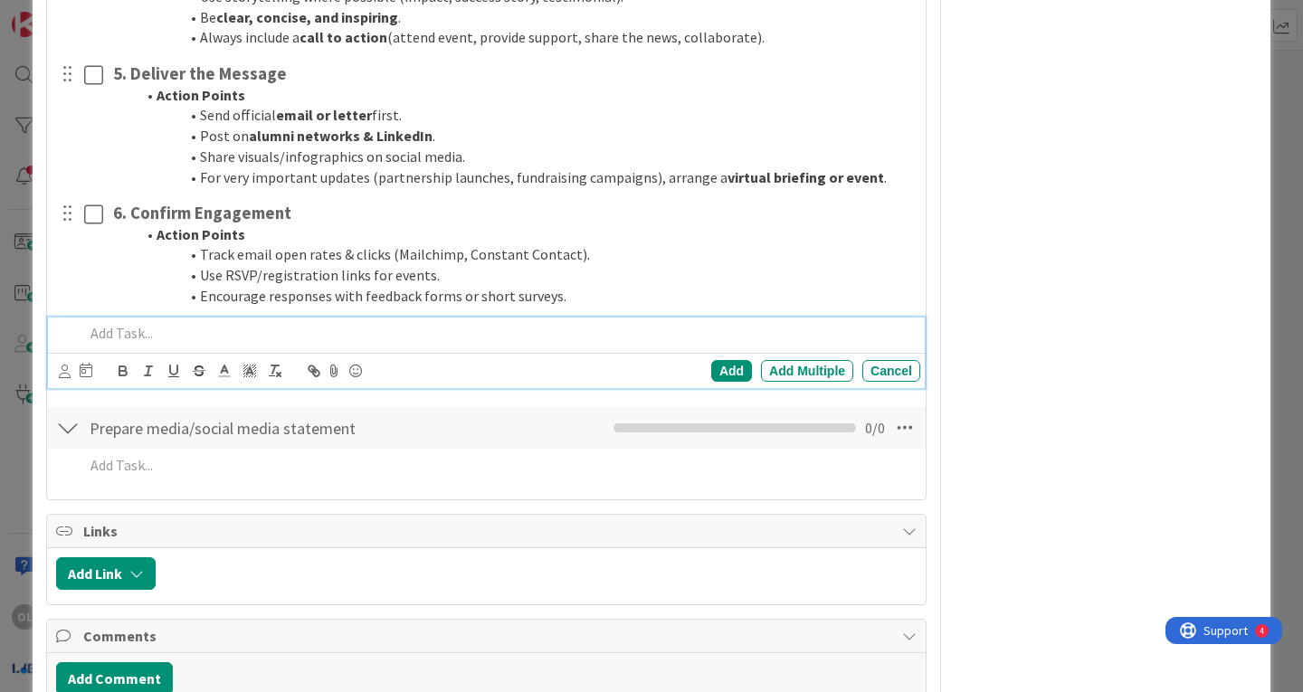
click at [130, 336] on p at bounding box center [498, 333] width 829 height 21
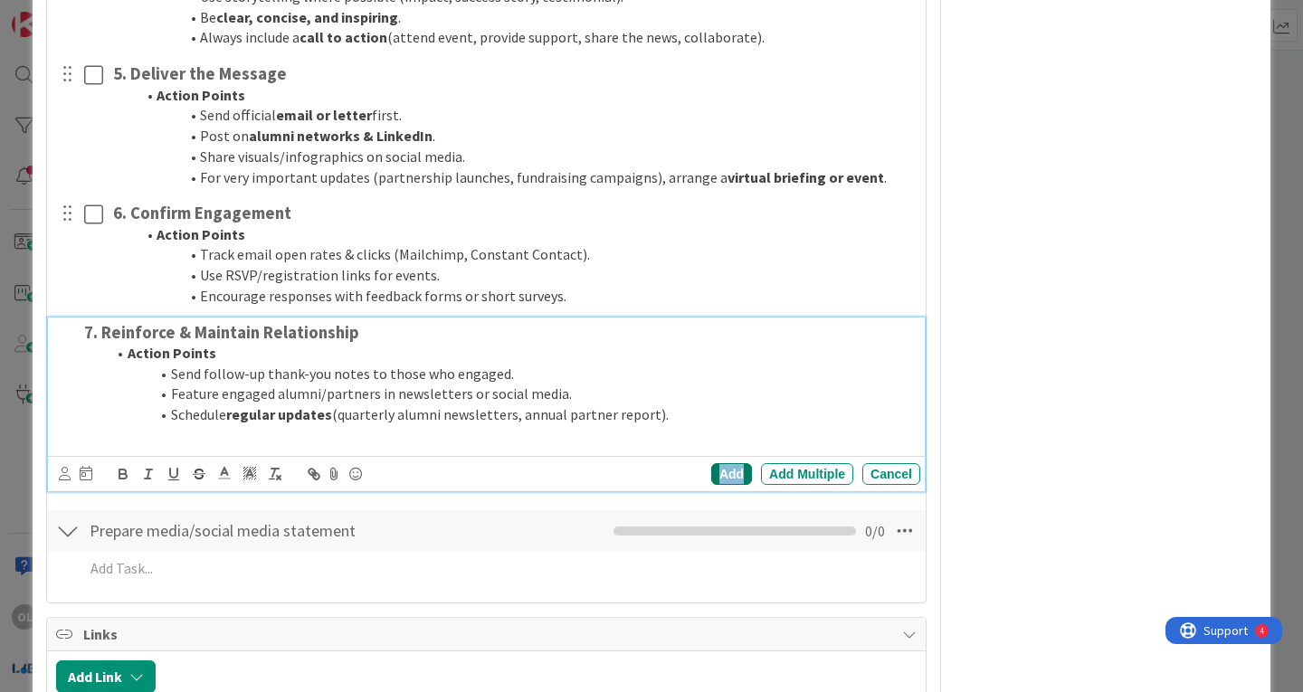
click at [711, 472] on div "Add" at bounding box center [731, 474] width 41 height 22
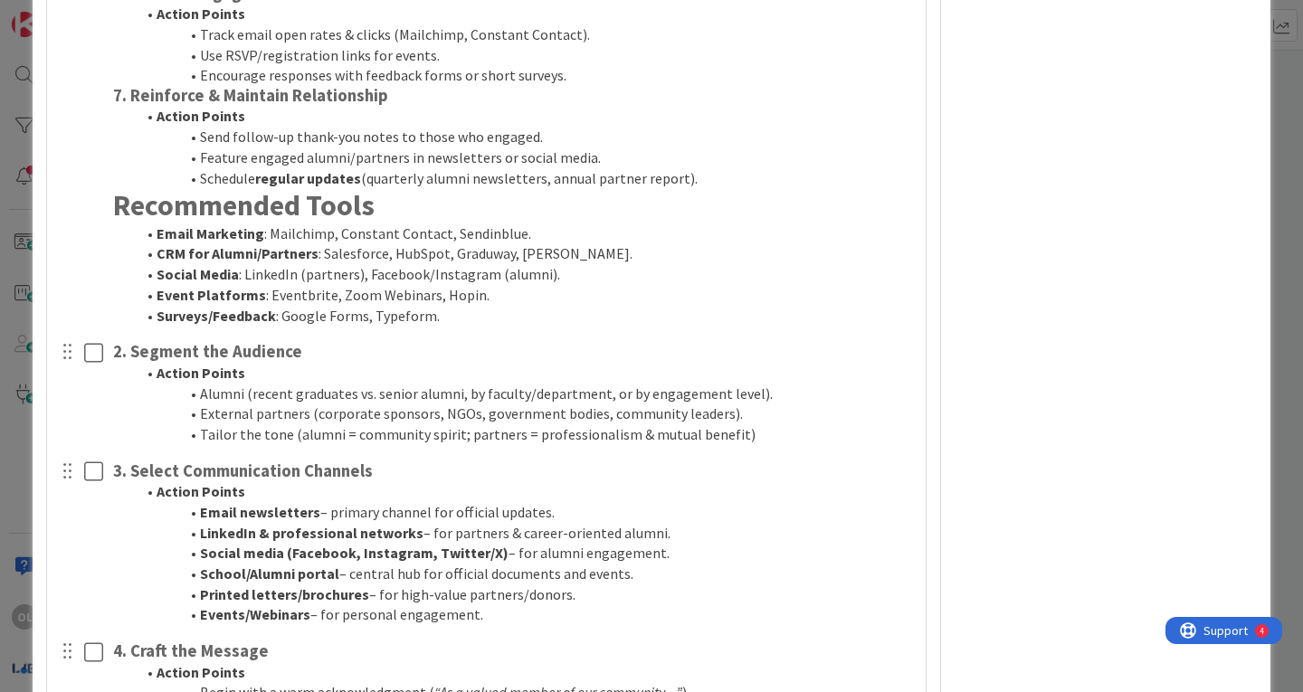
scroll to position [5838, 0]
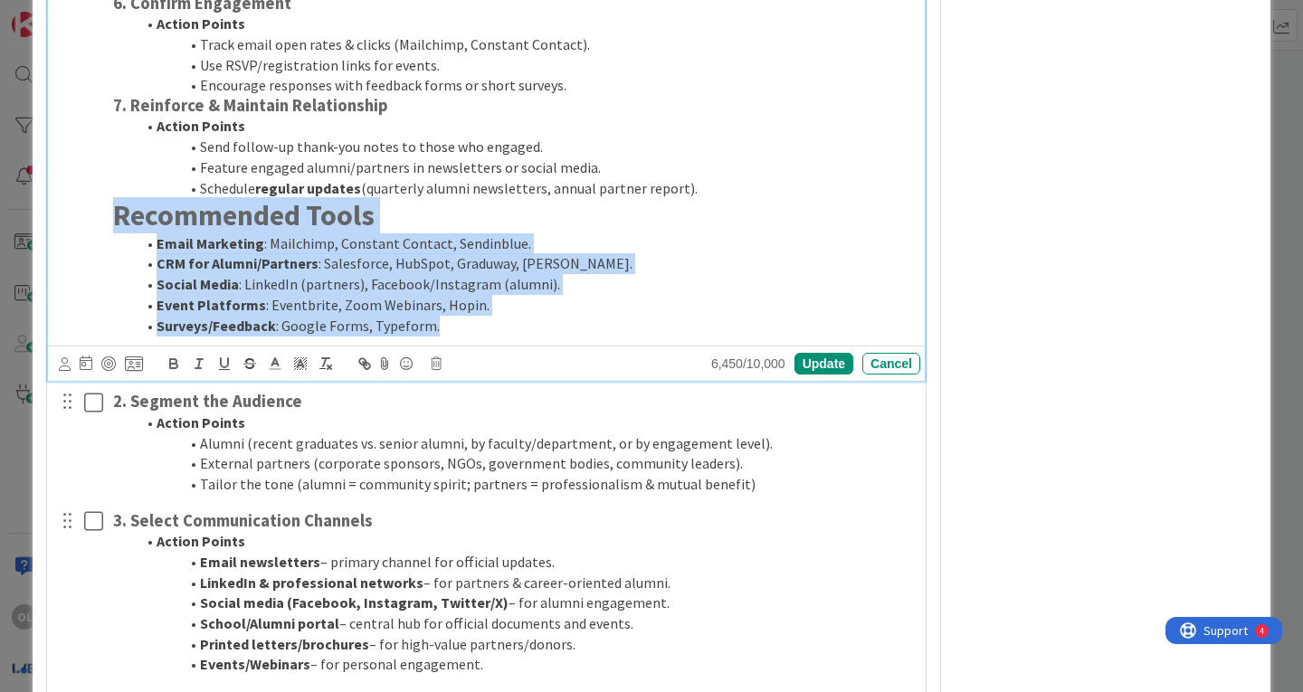
drag, startPoint x: 116, startPoint y: 220, endPoint x: 537, endPoint y: 365, distance: 446.0
copy div "Recommended Tools Email Marketing : Mailchimp, Constant Contact, Sendinblue. CR…"
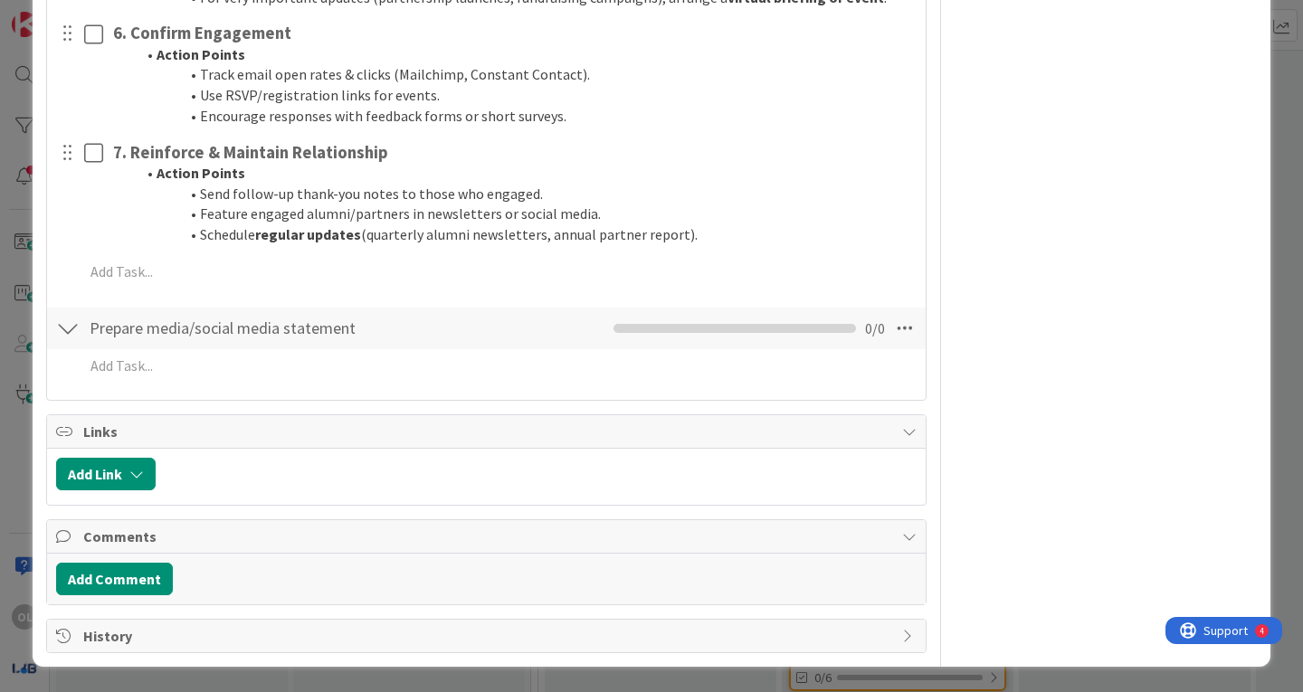
scroll to position [6784, 0]
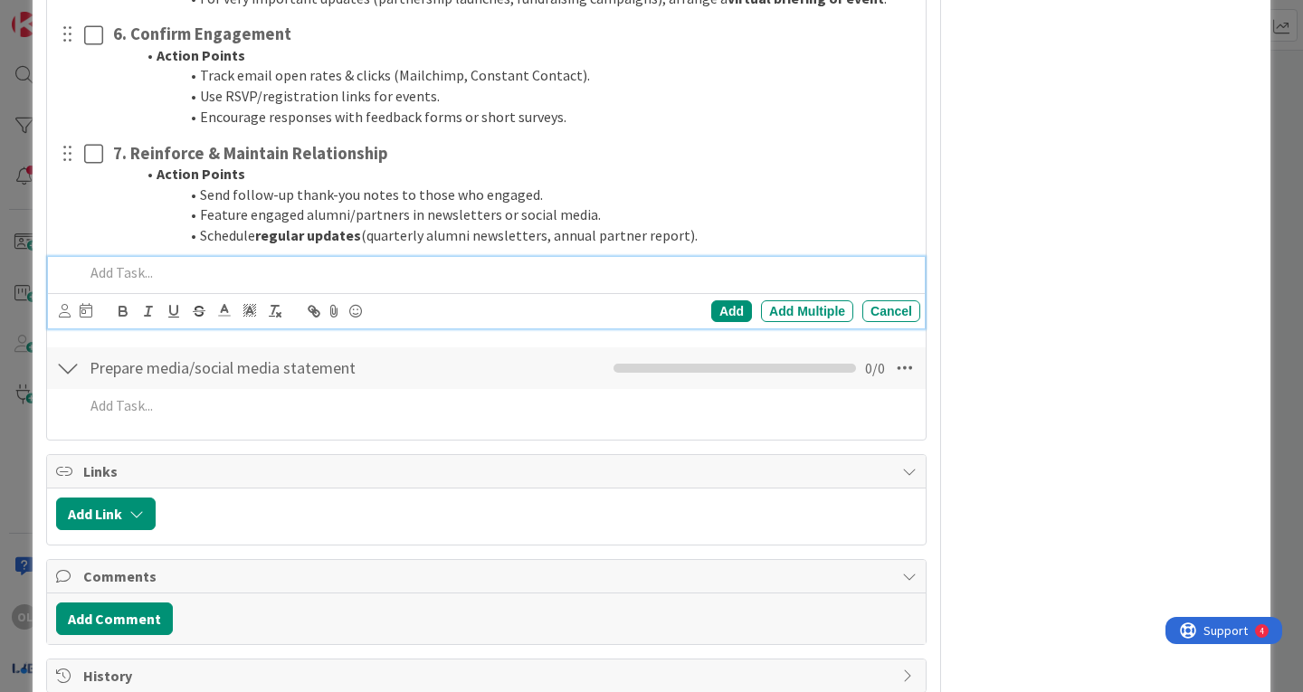
click at [165, 267] on p at bounding box center [498, 272] width 829 height 21
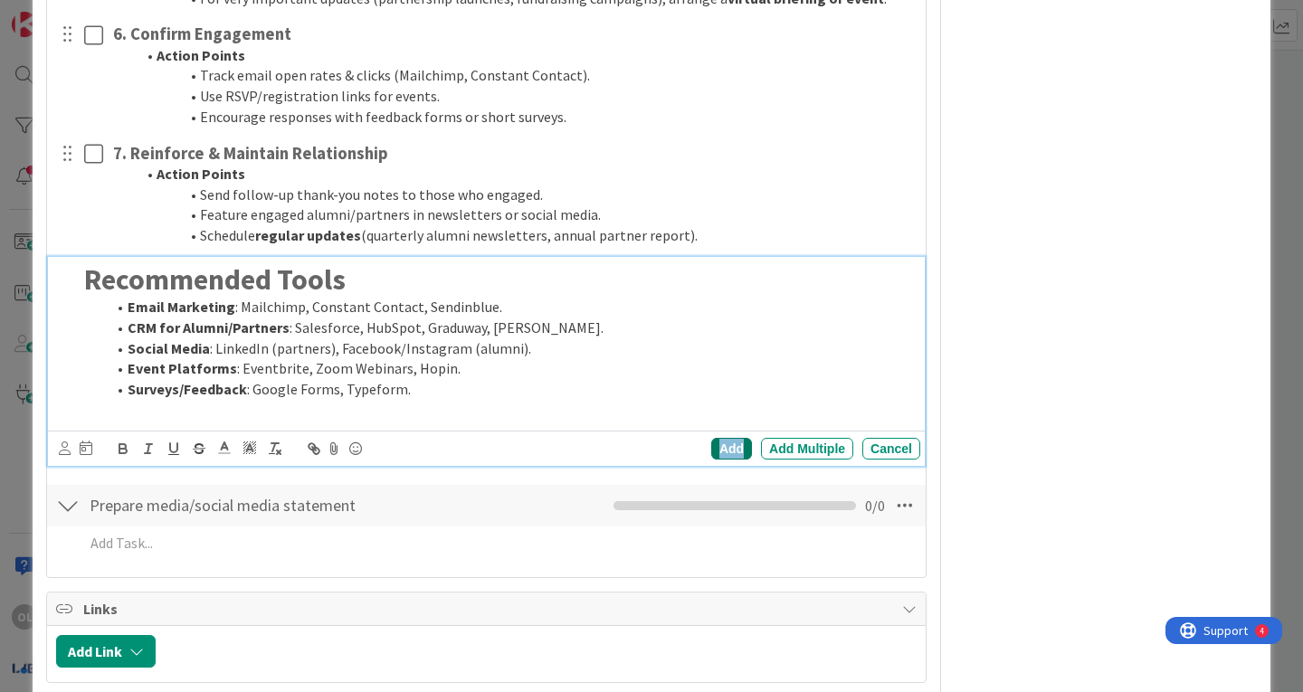
click at [730, 451] on div "Add" at bounding box center [731, 449] width 41 height 22
